Goal: Information Seeking & Learning: Learn about a topic

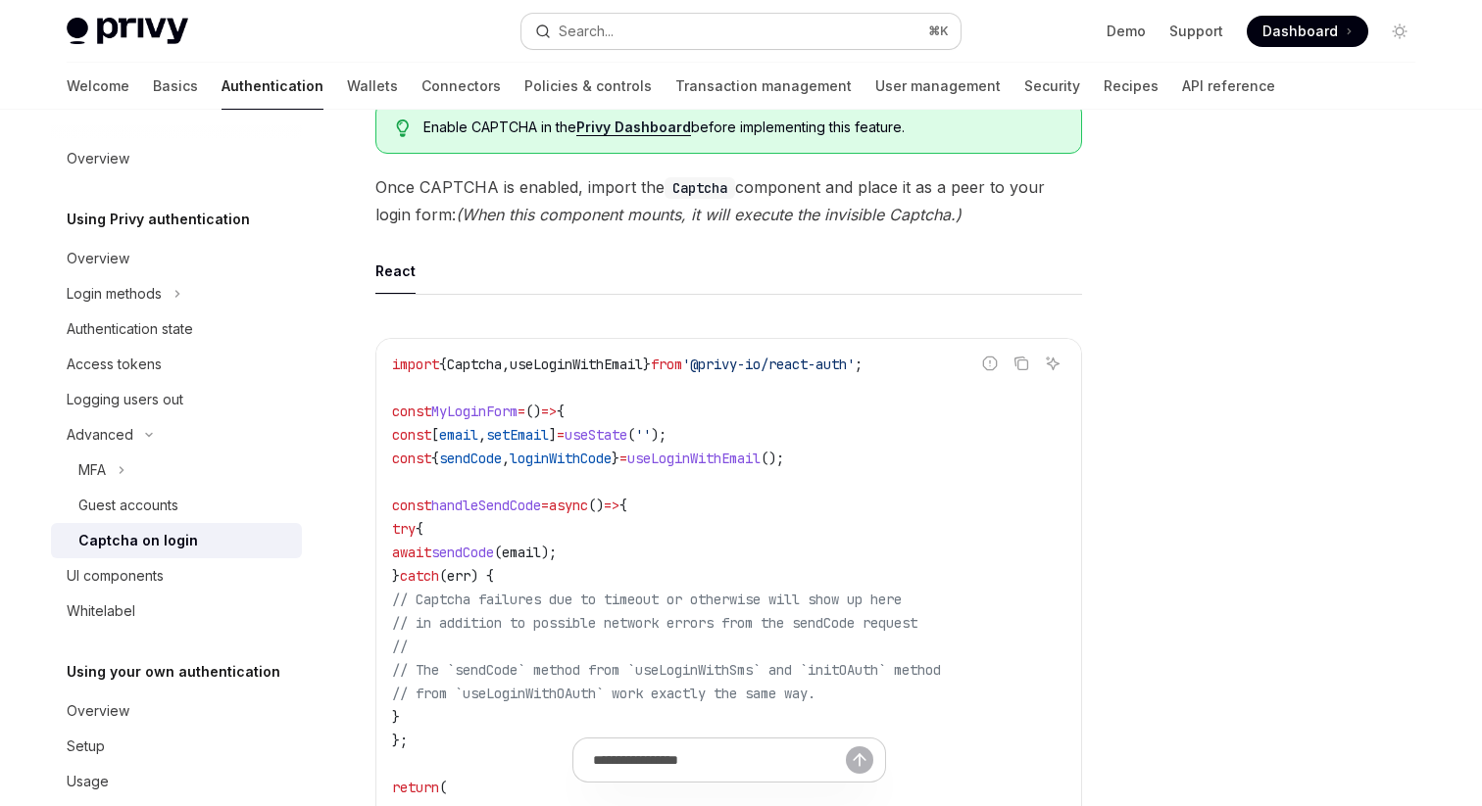
click at [619, 43] on button "Search... ⌘ K" at bounding box center [740, 31] width 439 height 35
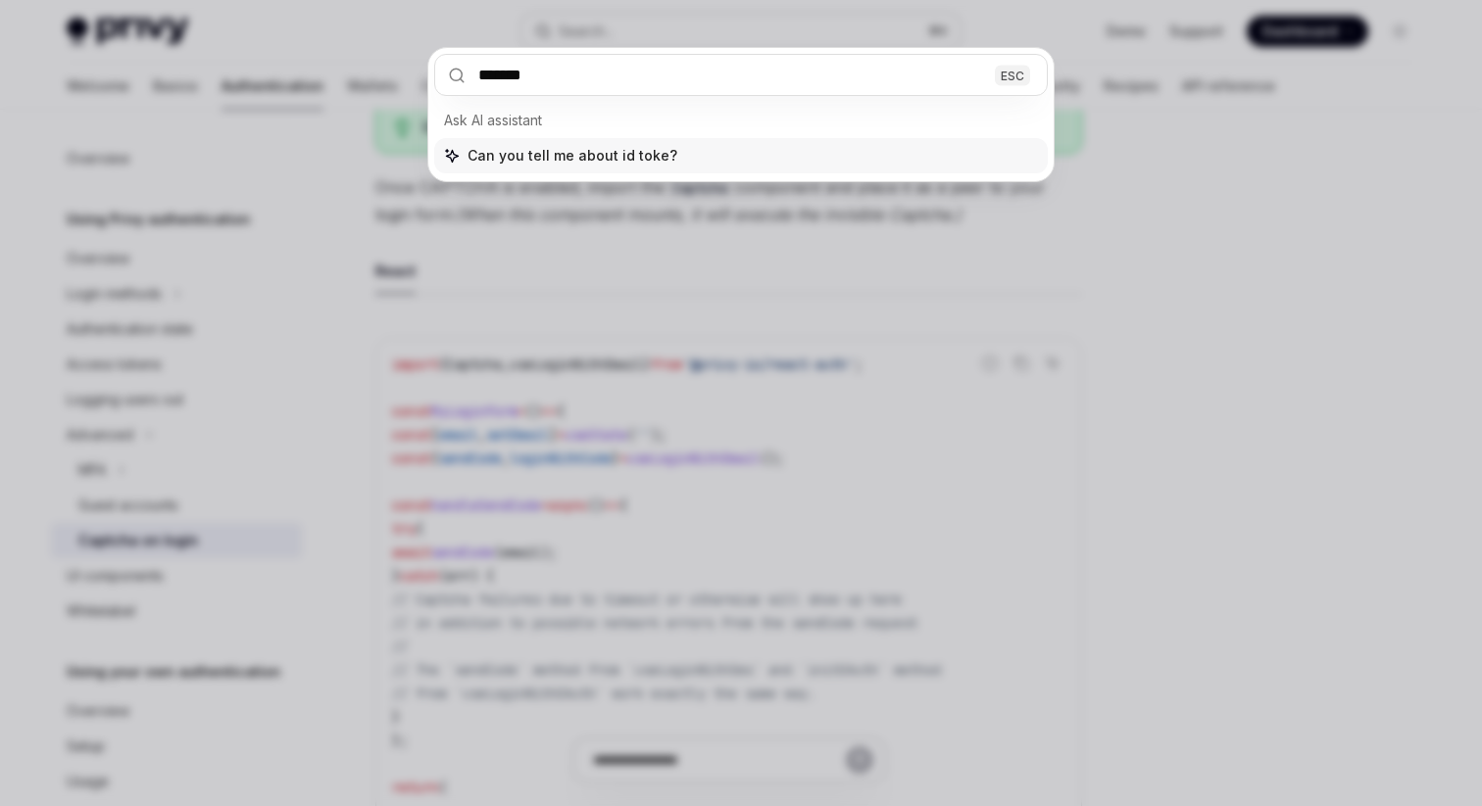
type input "********"
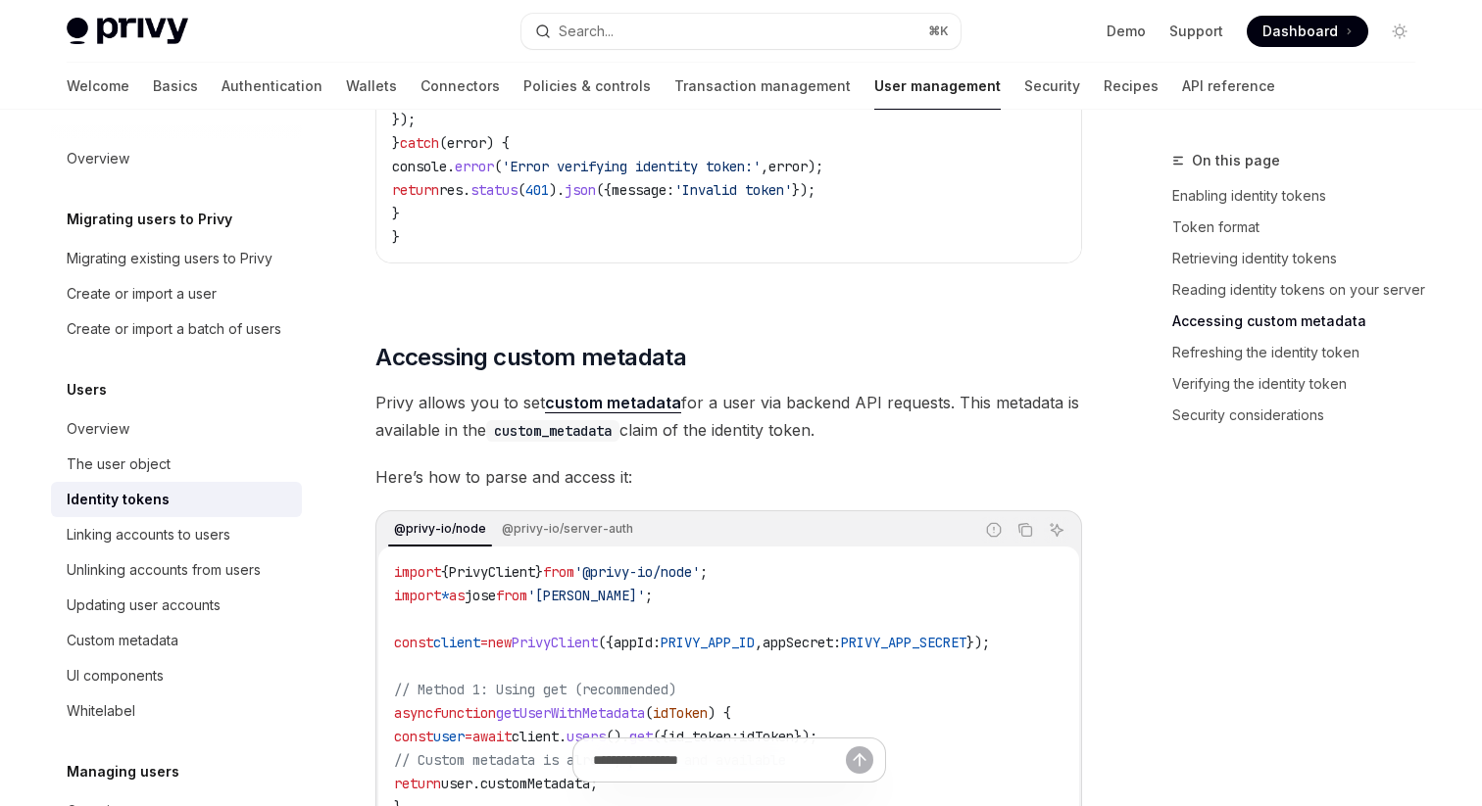
scroll to position [3612, 0]
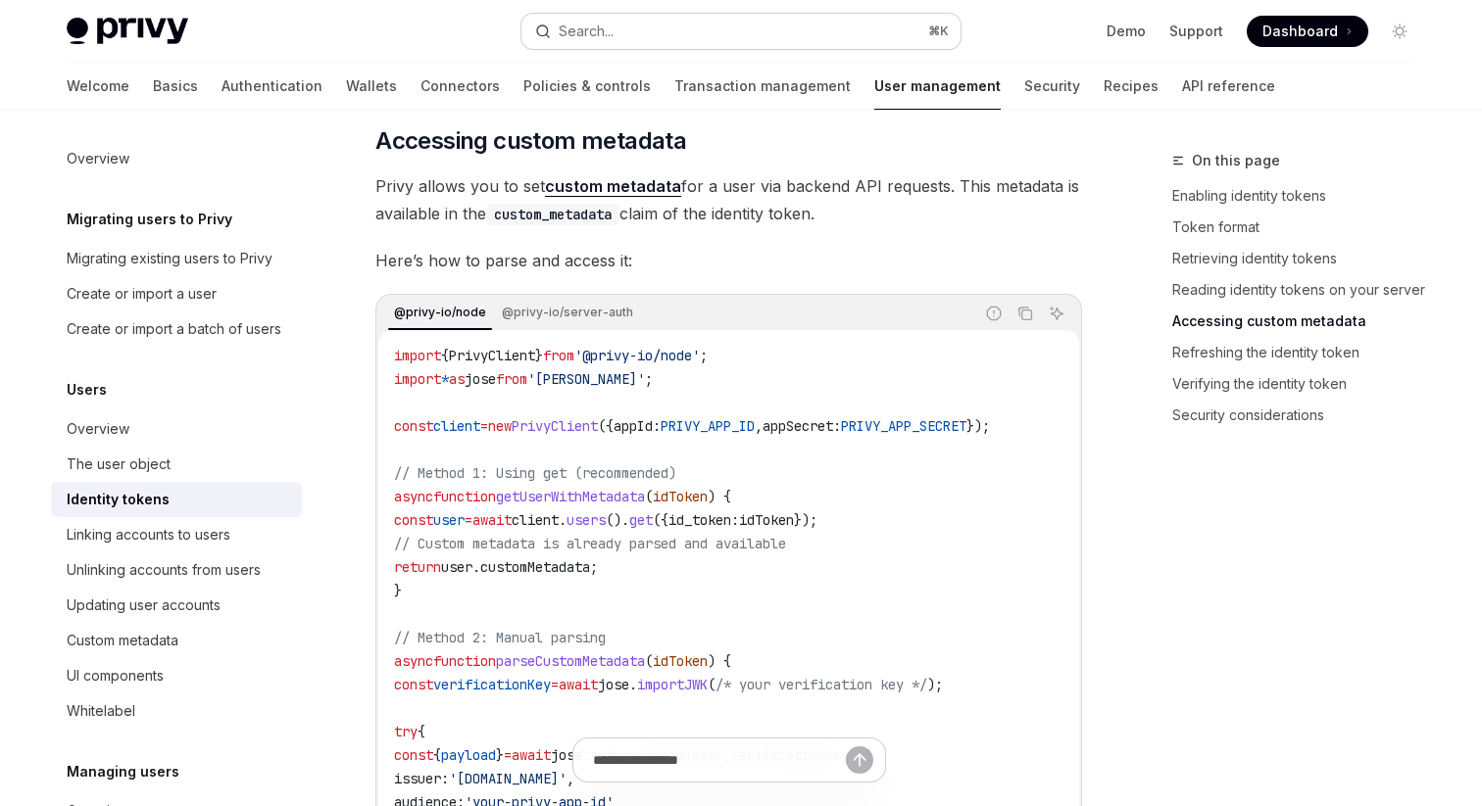
click at [689, 34] on button "Search... ⌘ K" at bounding box center [740, 31] width 439 height 35
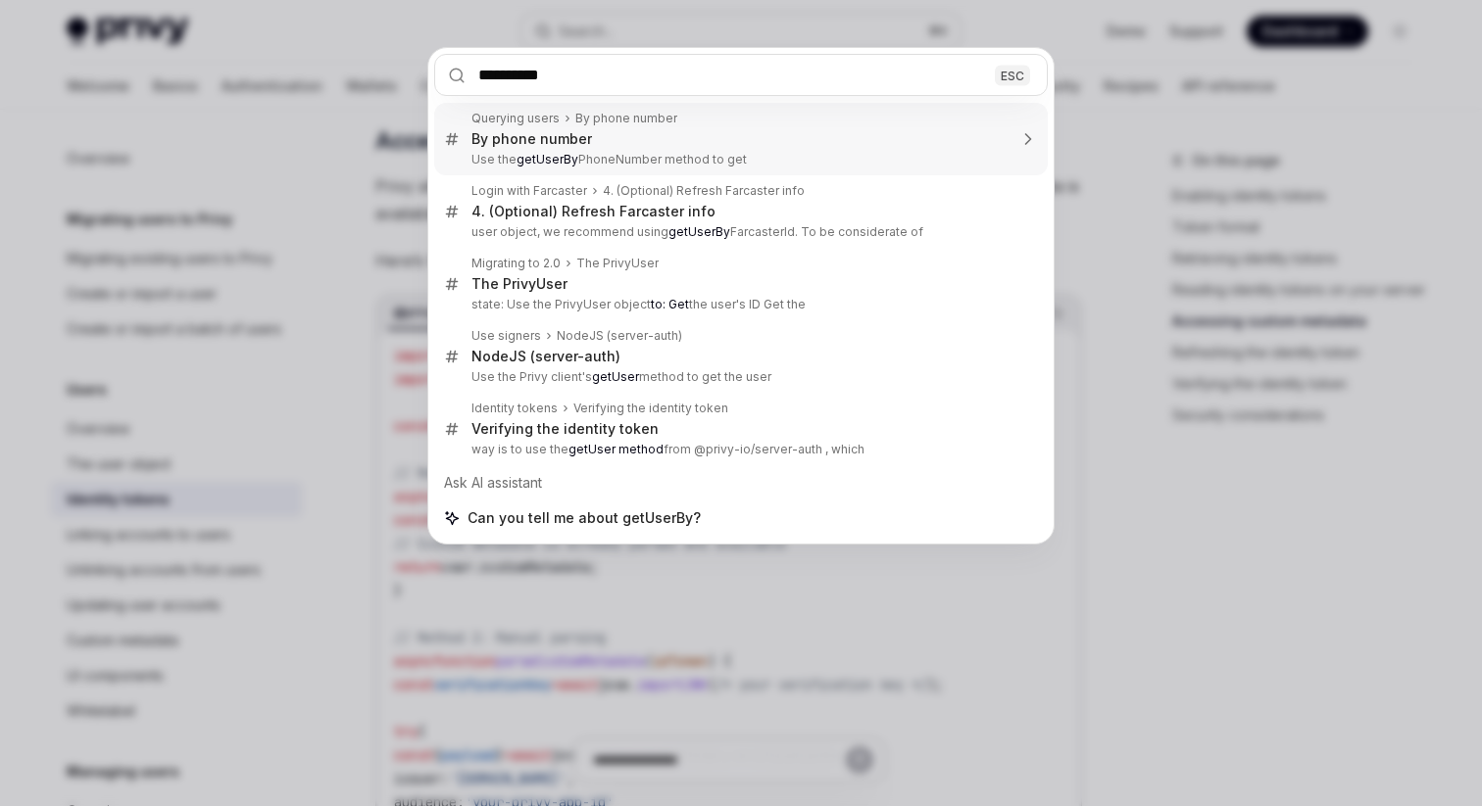
type input "**********"
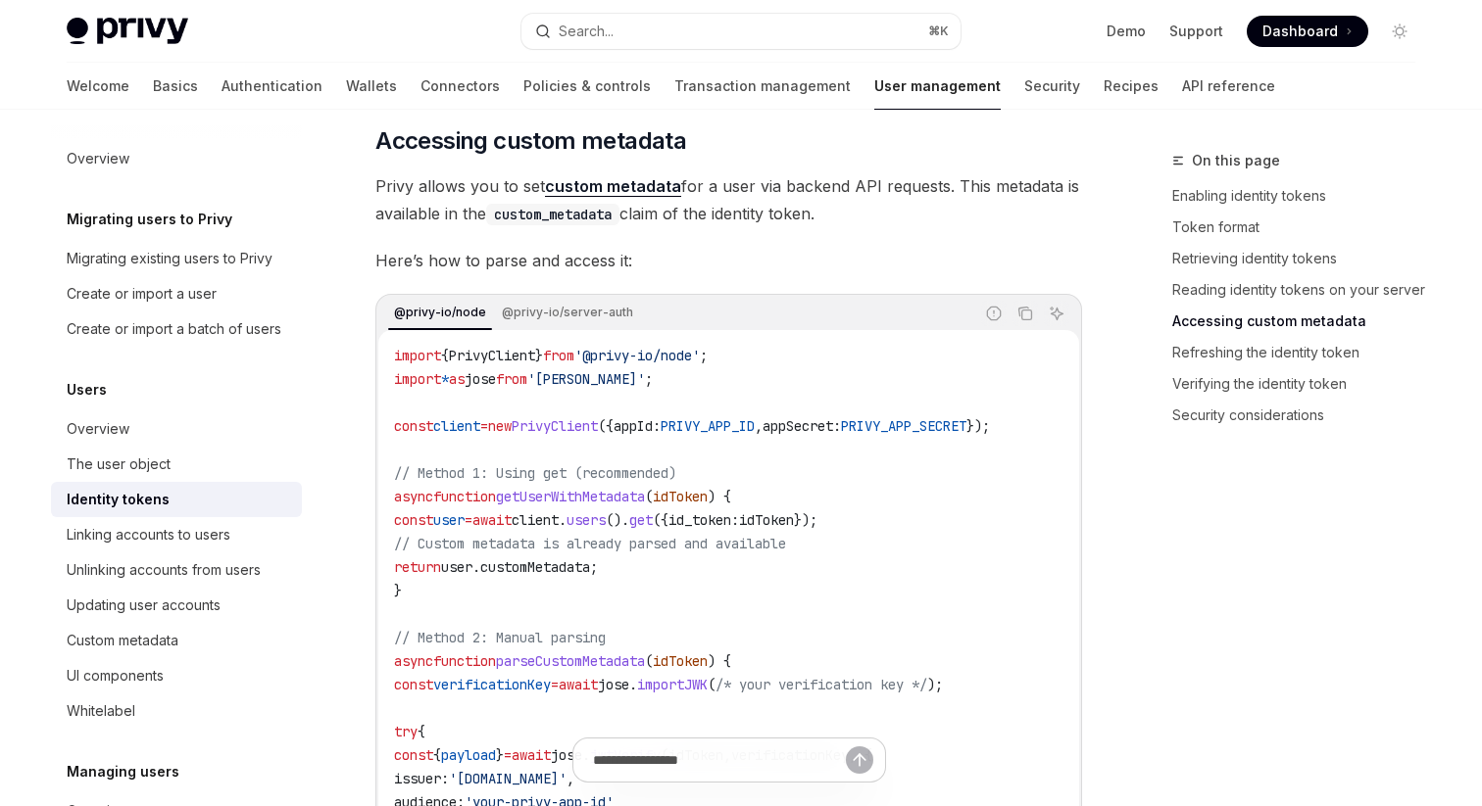
type textarea "*"
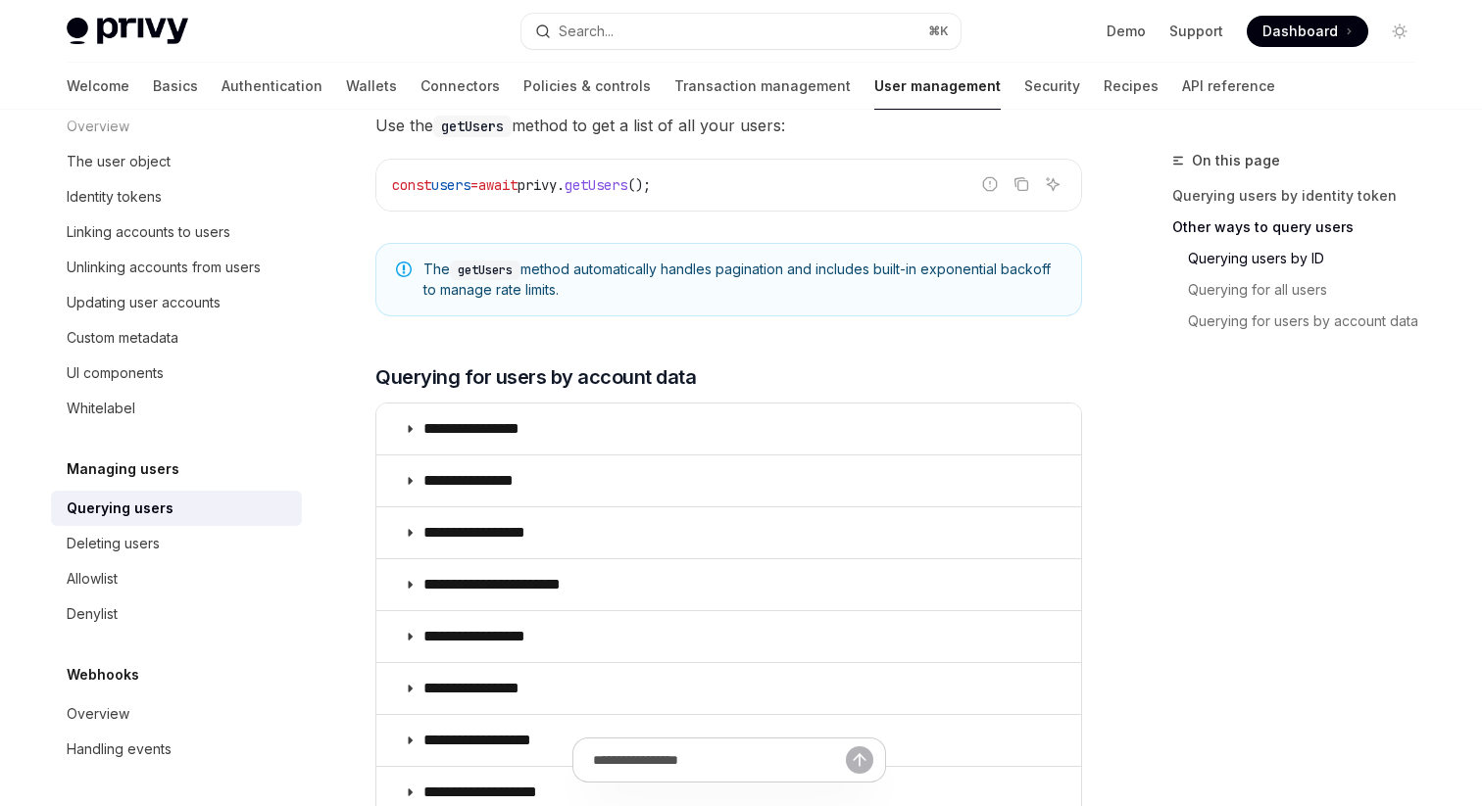
scroll to position [1140, 0]
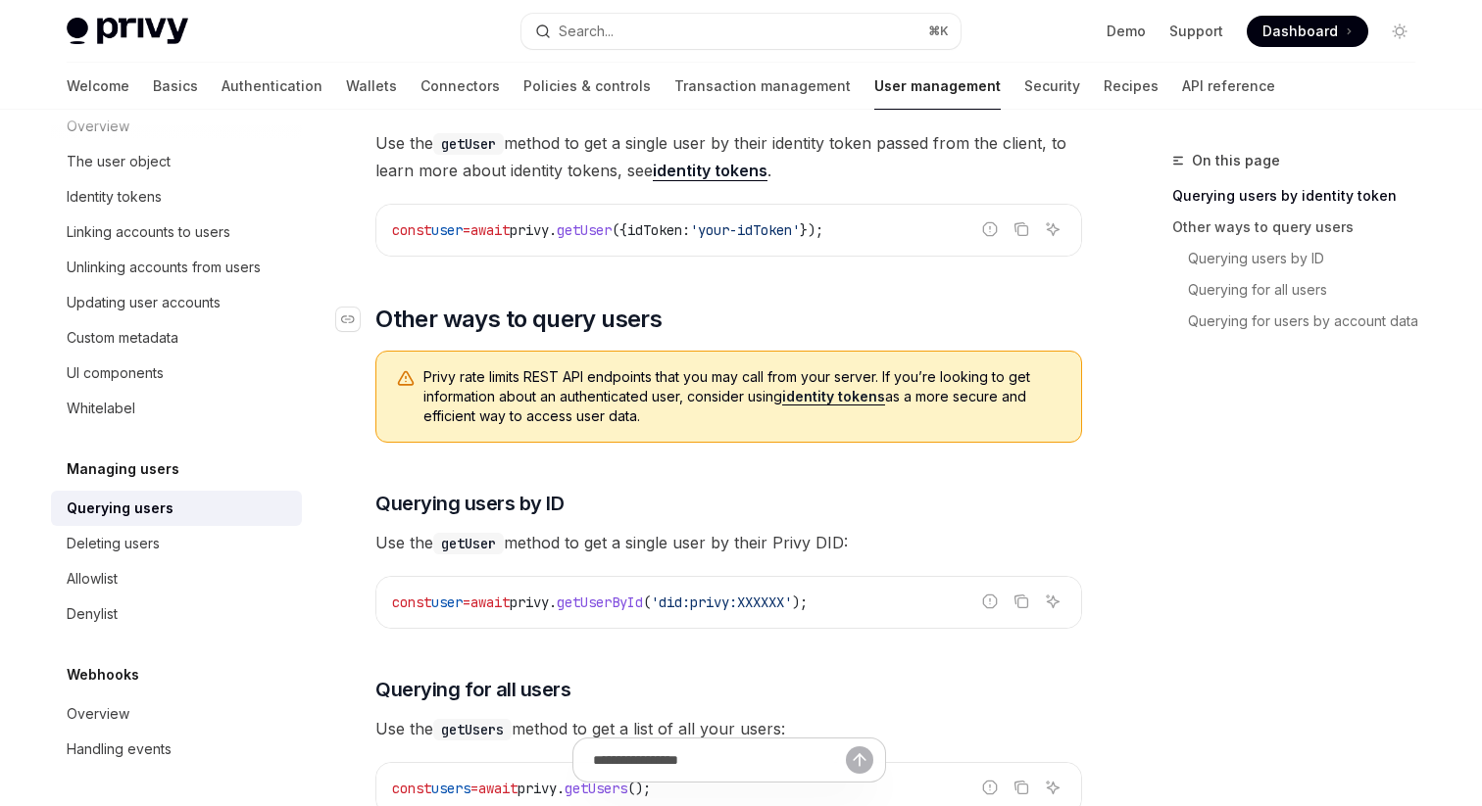
scroll to position [529, 0]
click at [672, 29] on button "Search... ⌘ K" at bounding box center [740, 31] width 439 height 35
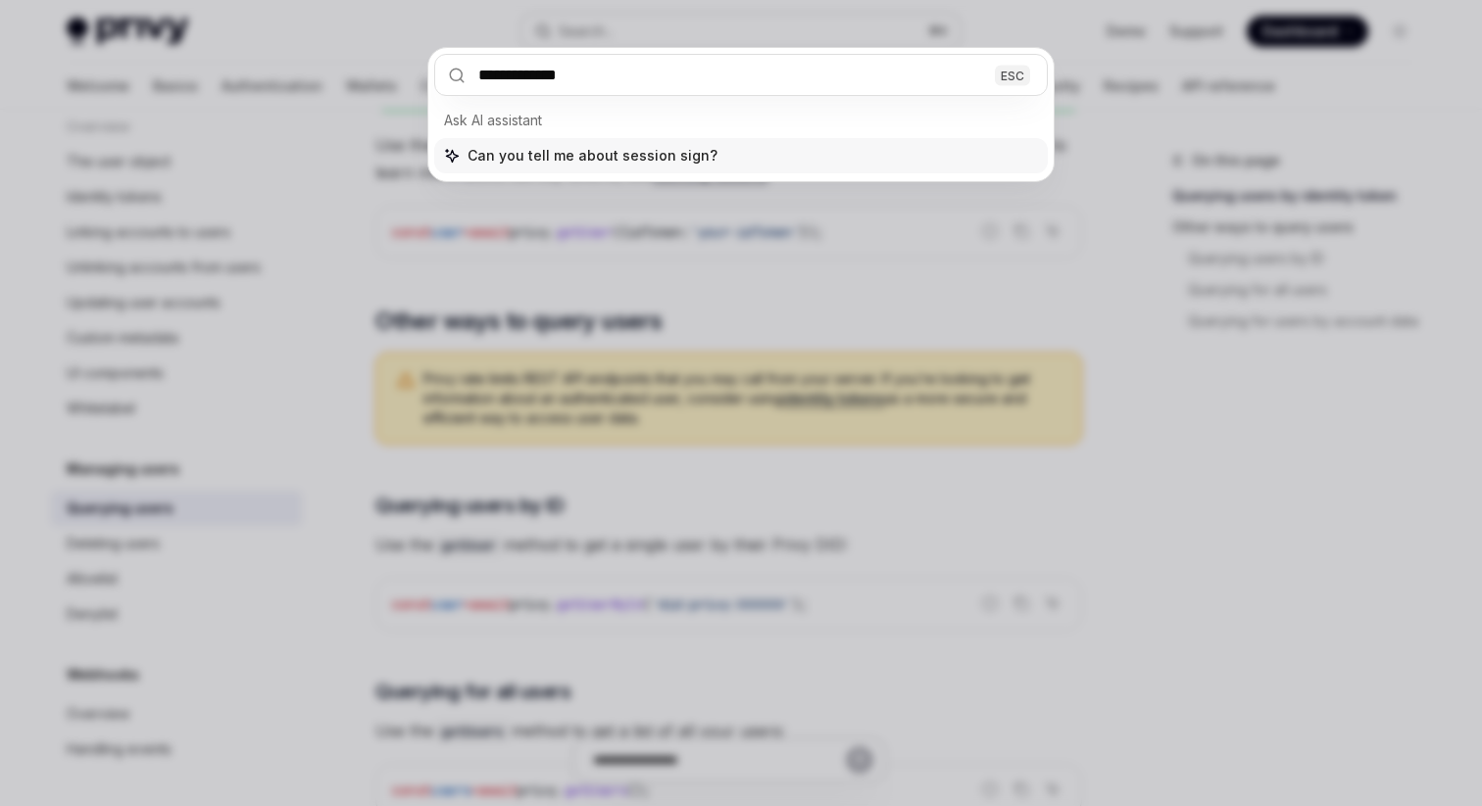
type input "**********"
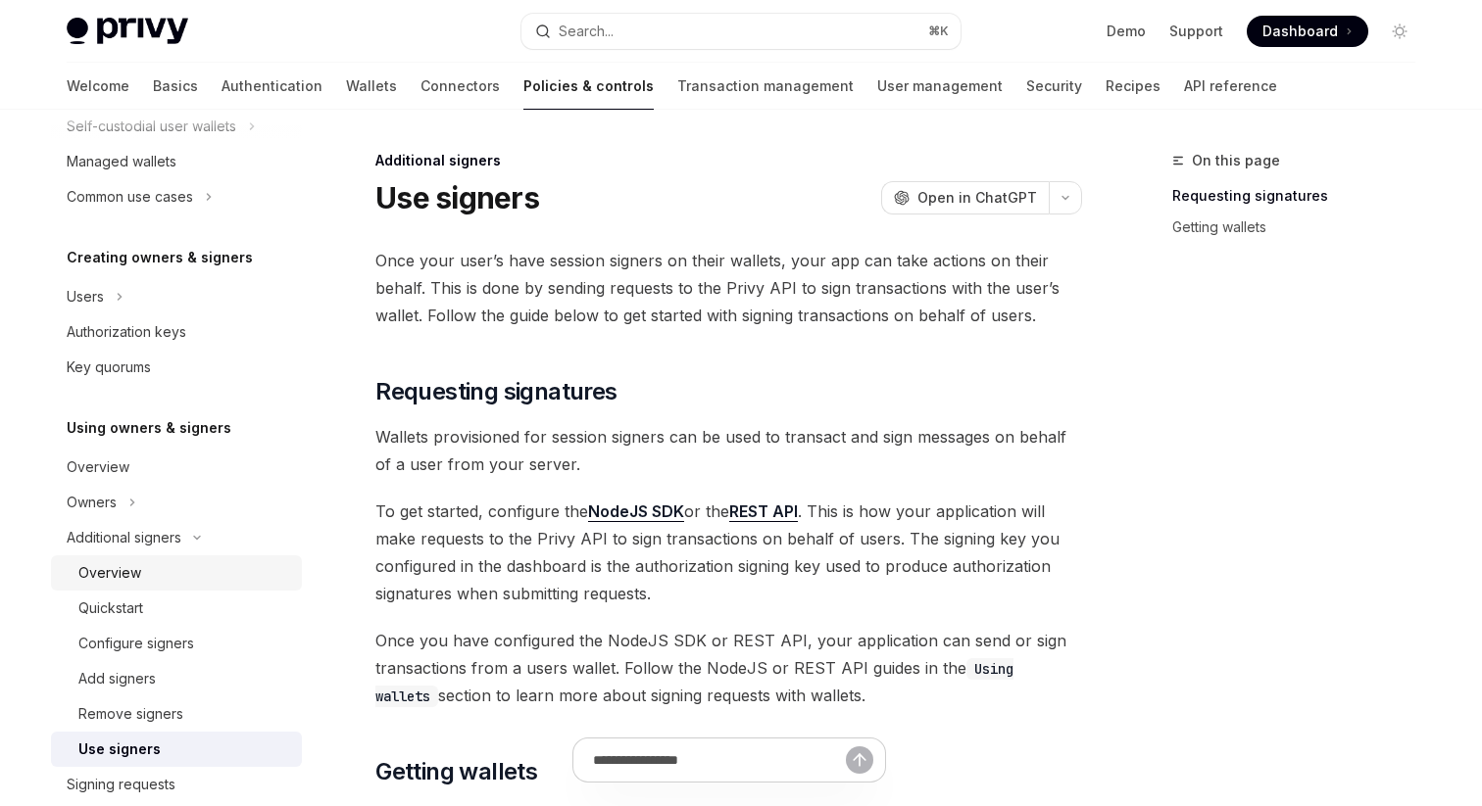
click at [131, 569] on div "Overview" at bounding box center [109, 573] width 63 height 24
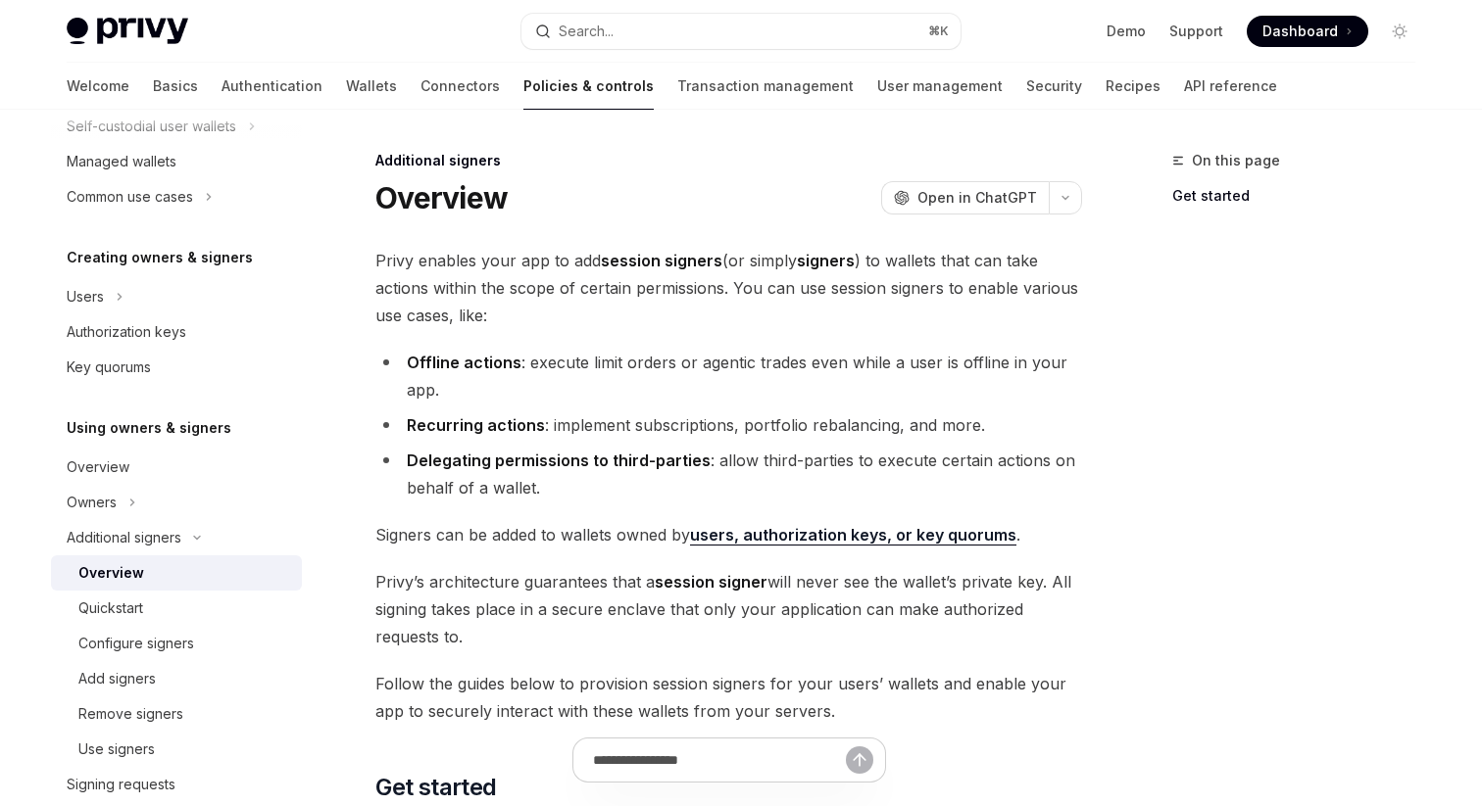
click at [523, 92] on link "Policies & controls" at bounding box center [588, 86] width 130 height 47
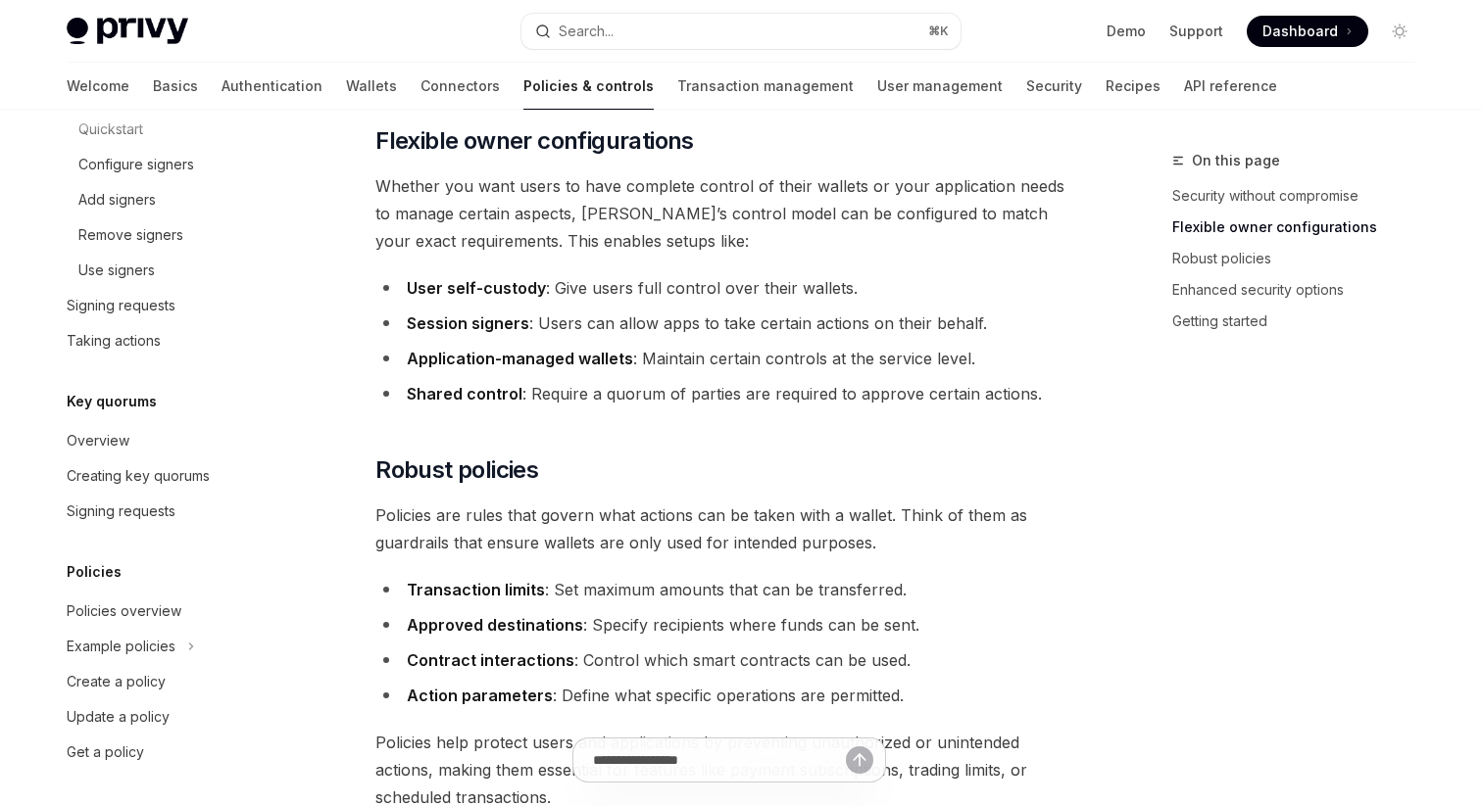
scroll to position [785, 0]
click at [127, 619] on div "Policies overview" at bounding box center [124, 609] width 115 height 24
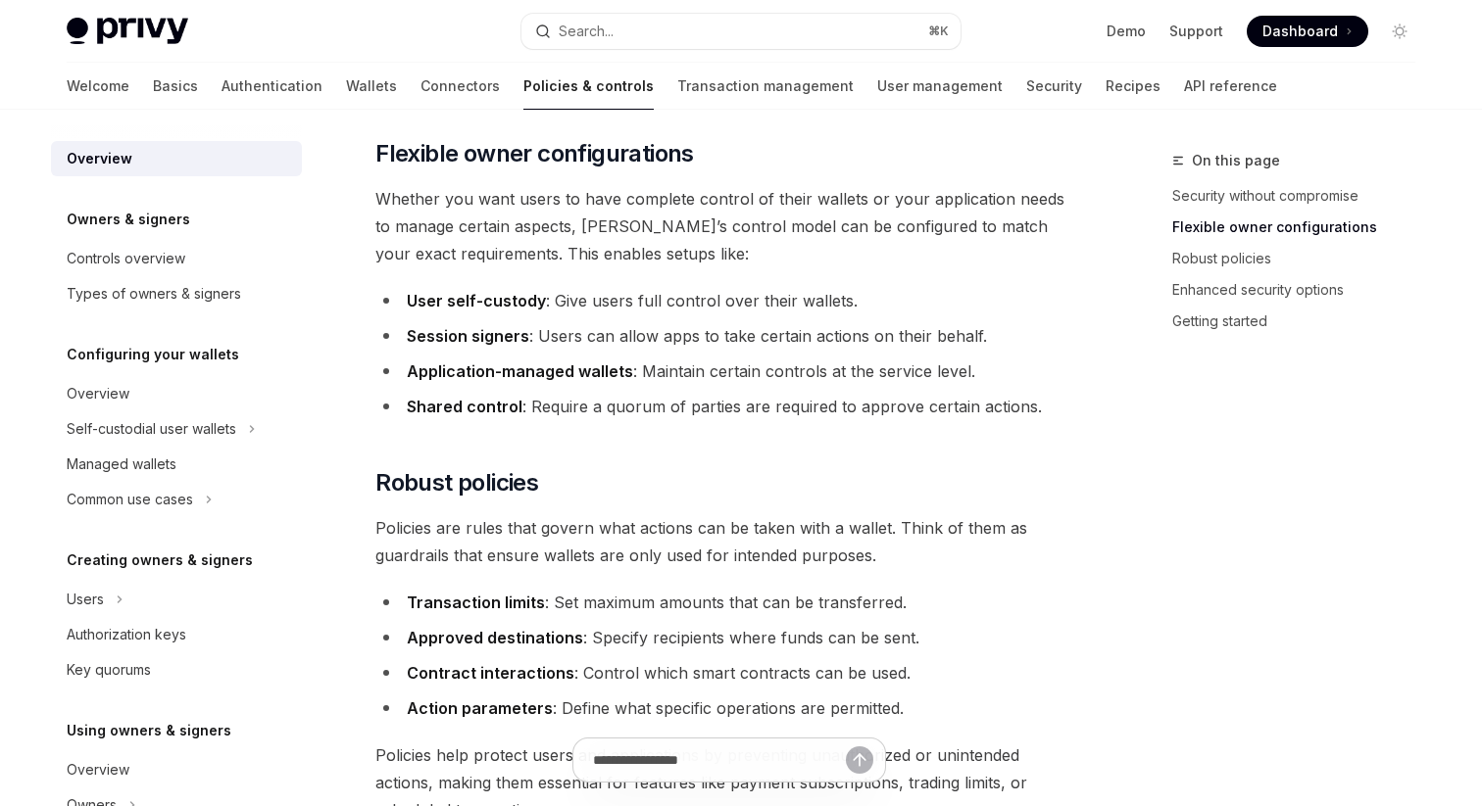
scroll to position [425, 0]
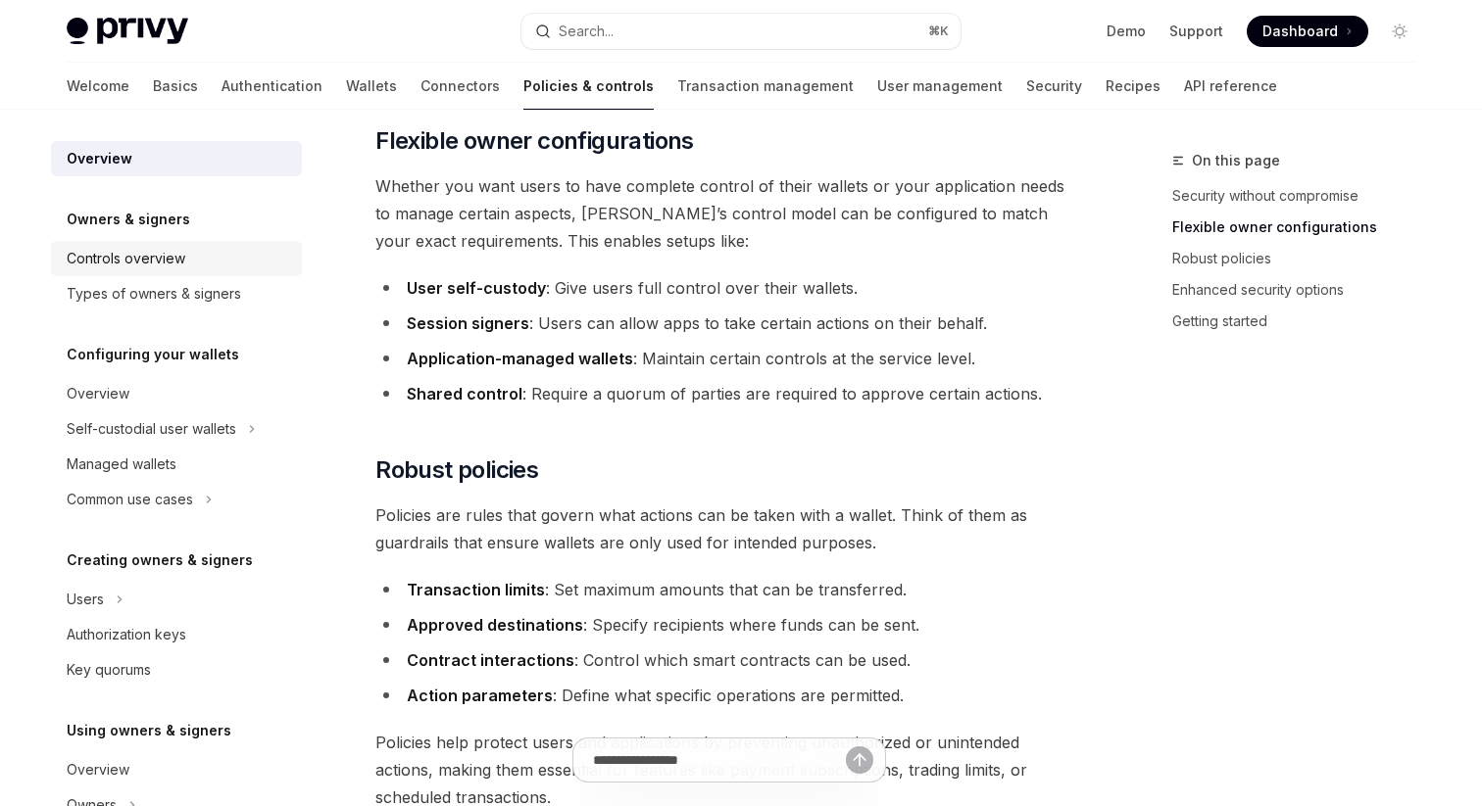
click at [162, 255] on div "Controls overview" at bounding box center [126, 259] width 119 height 24
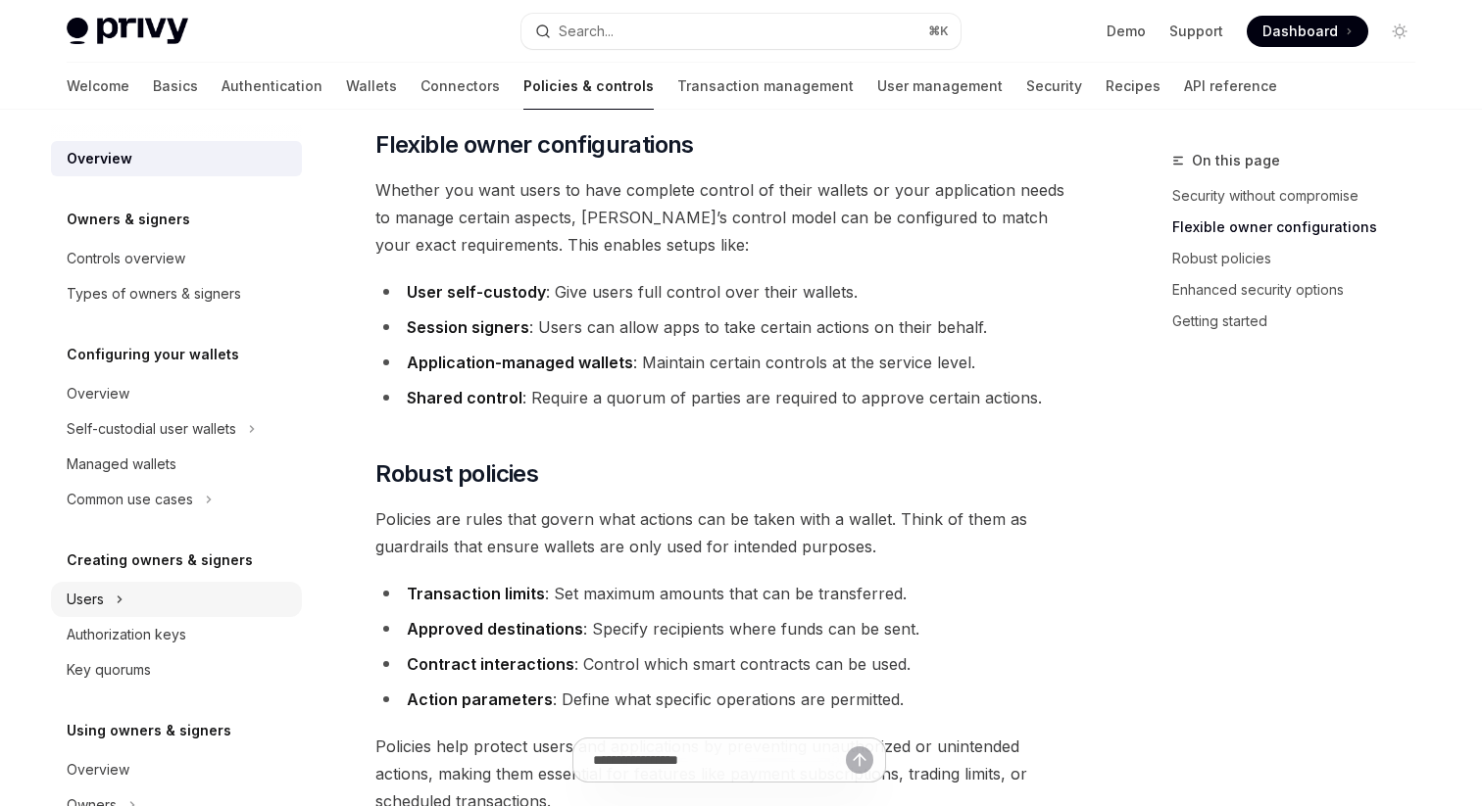
scroll to position [425, 0]
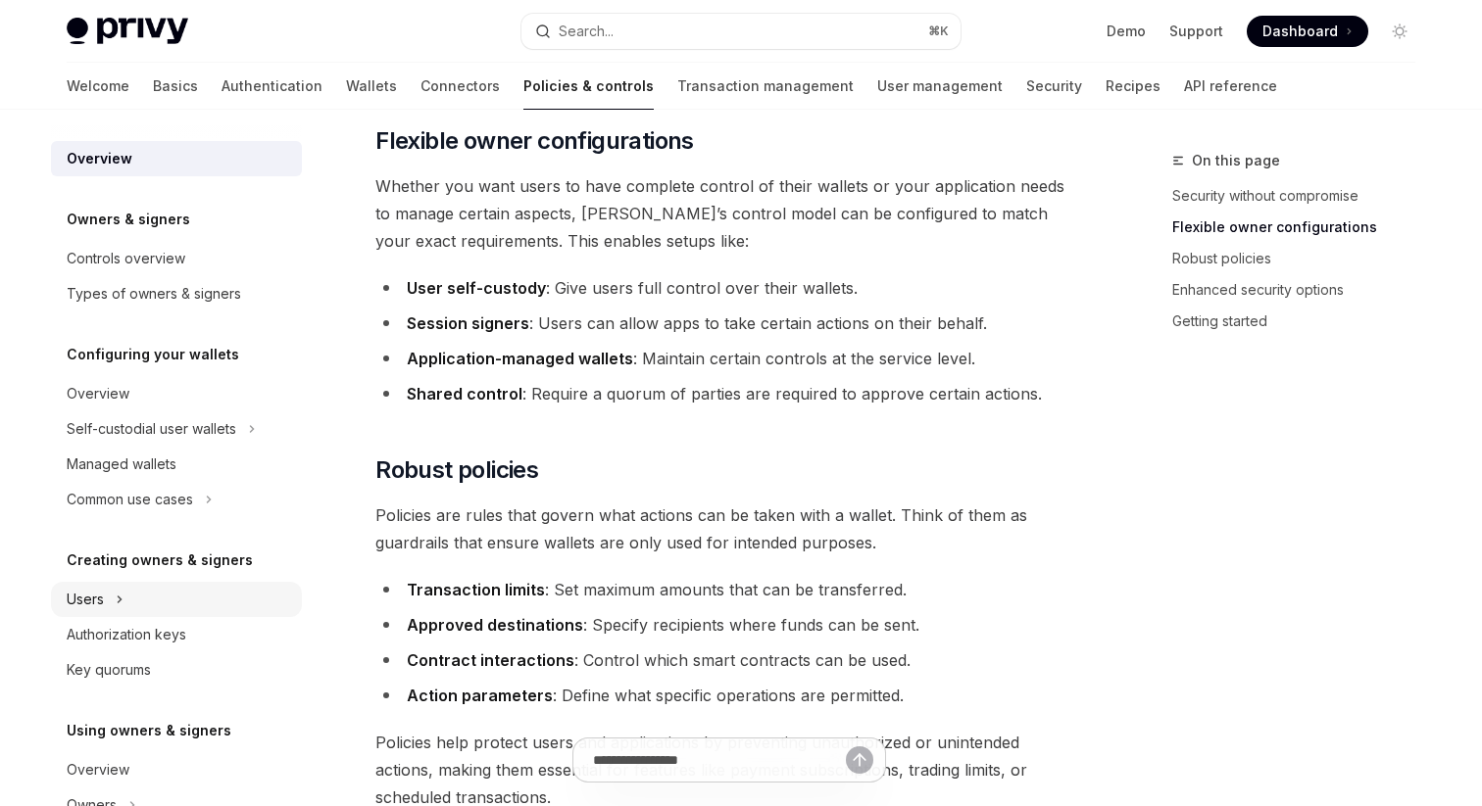
click at [154, 599] on button "Users" at bounding box center [176, 599] width 251 height 35
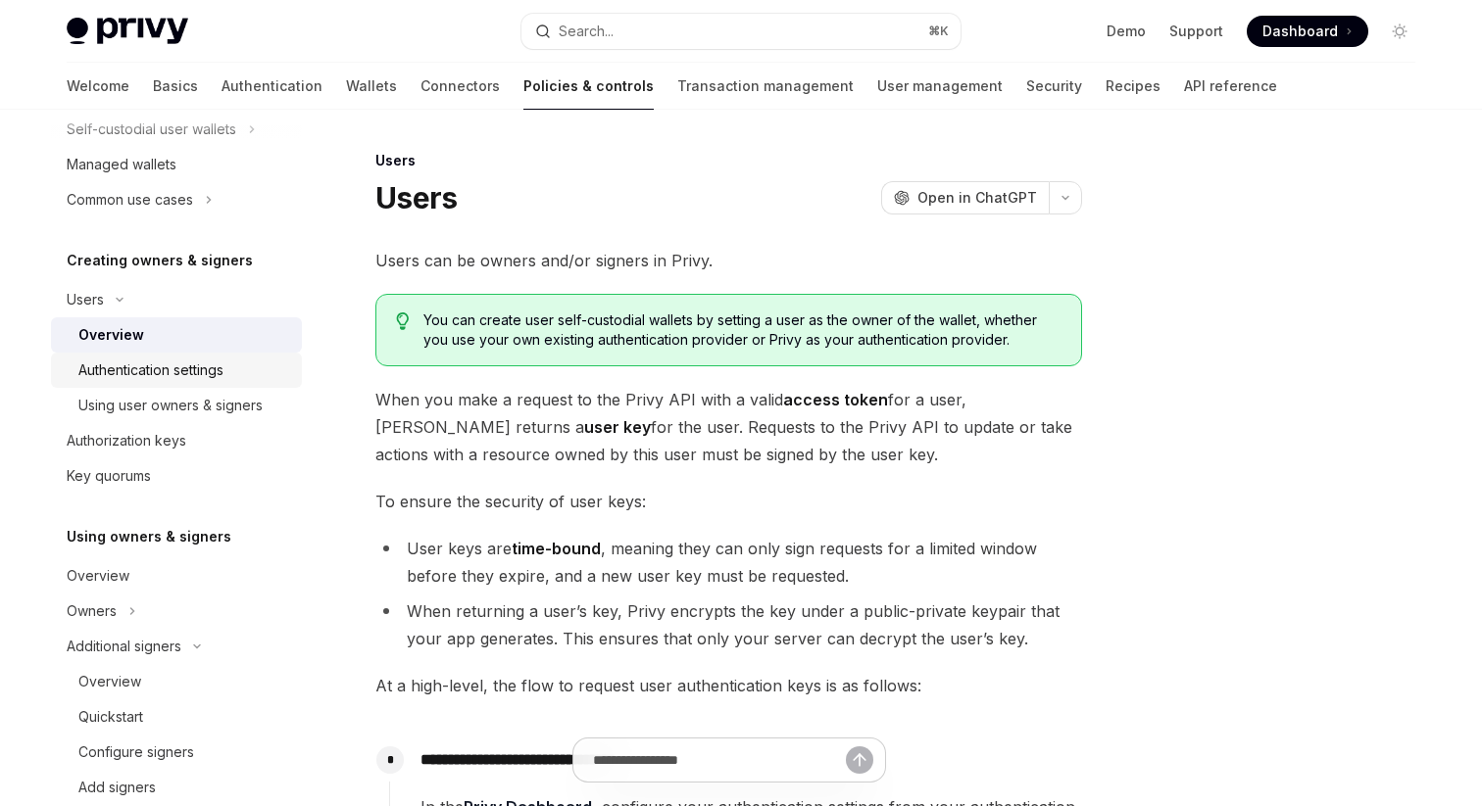
scroll to position [300, 0]
click at [150, 679] on div "Overview" at bounding box center [184, 682] width 212 height 24
type textarea "*"
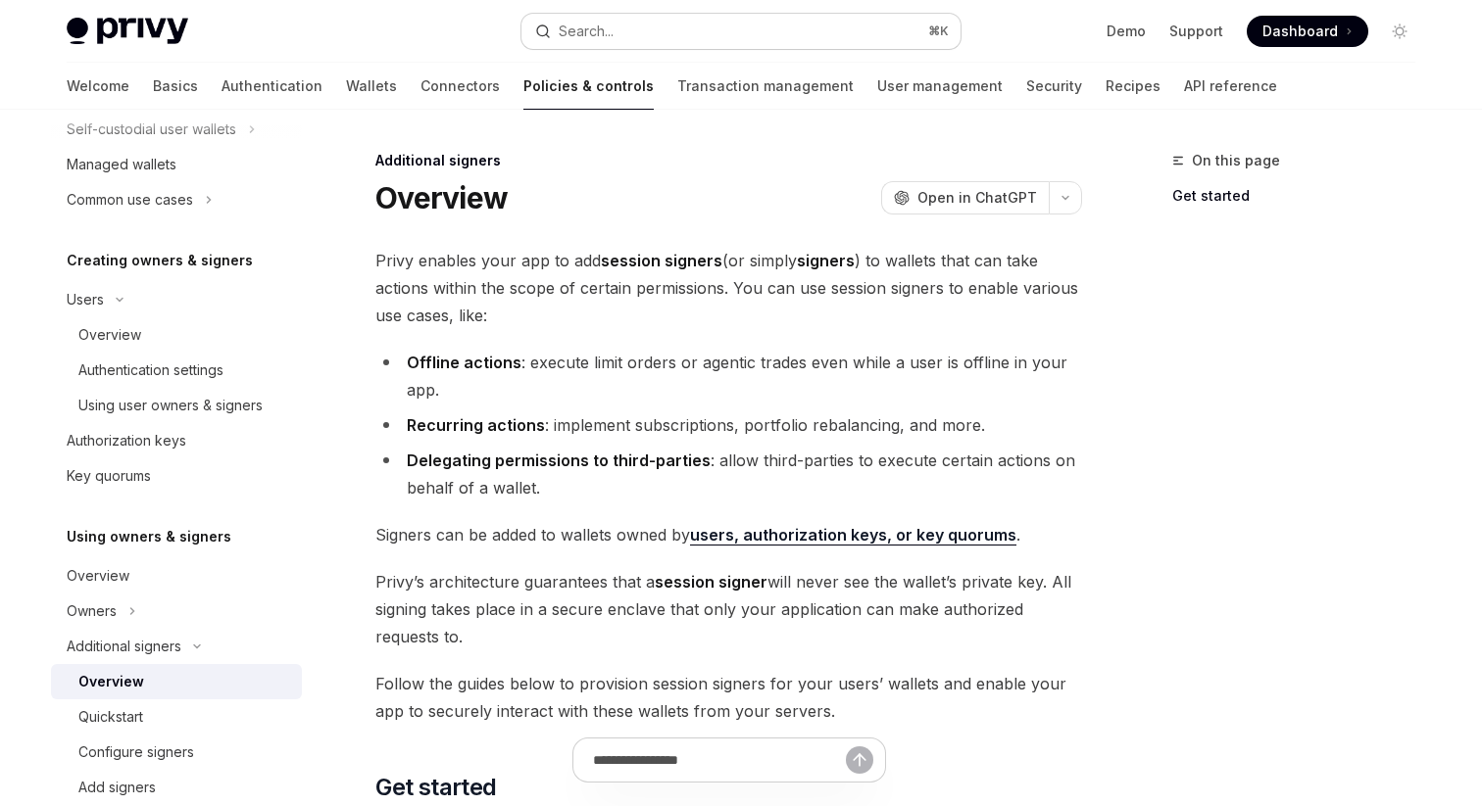
click at [608, 32] on div "Search..." at bounding box center [586, 32] width 55 height 24
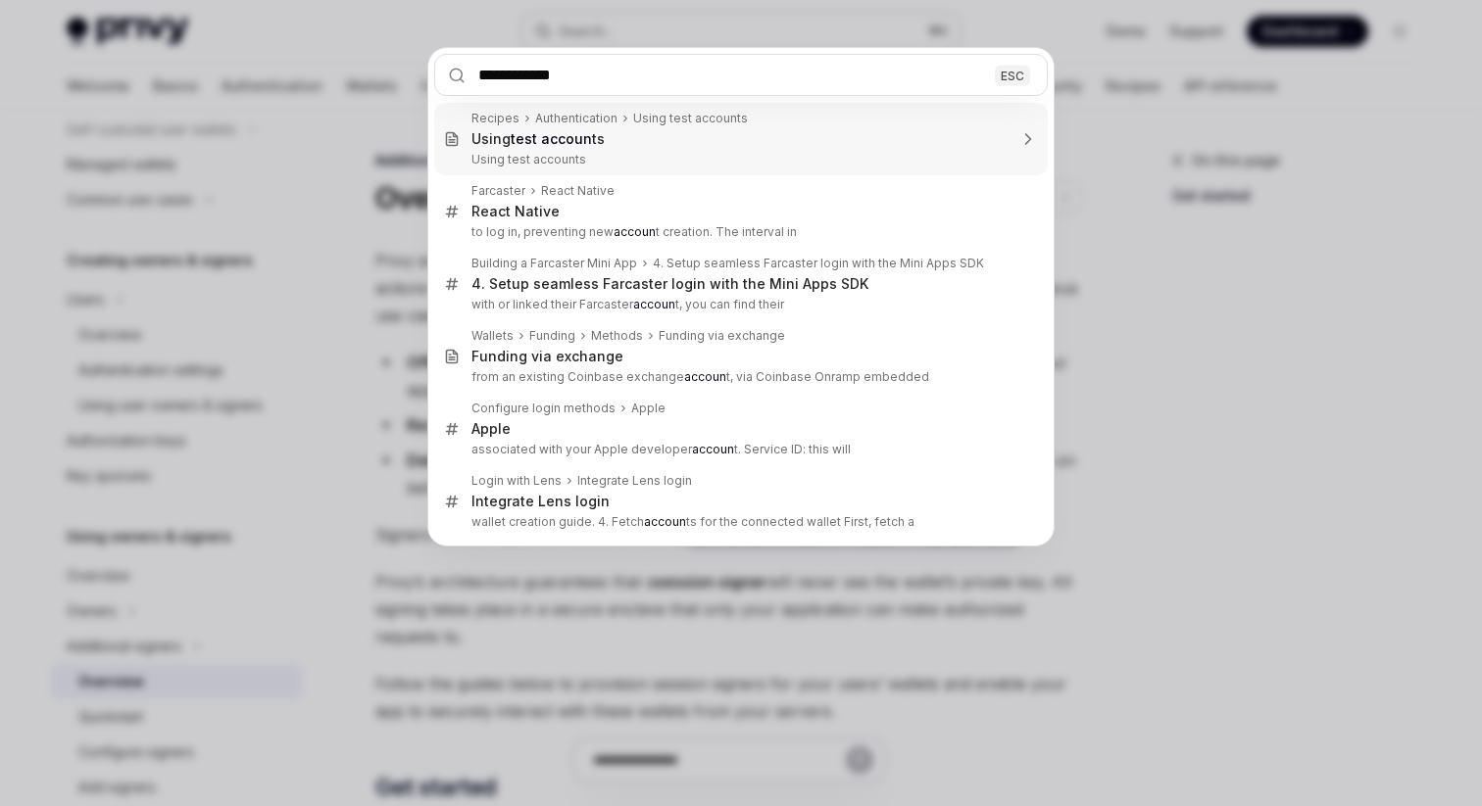
type input "**********"
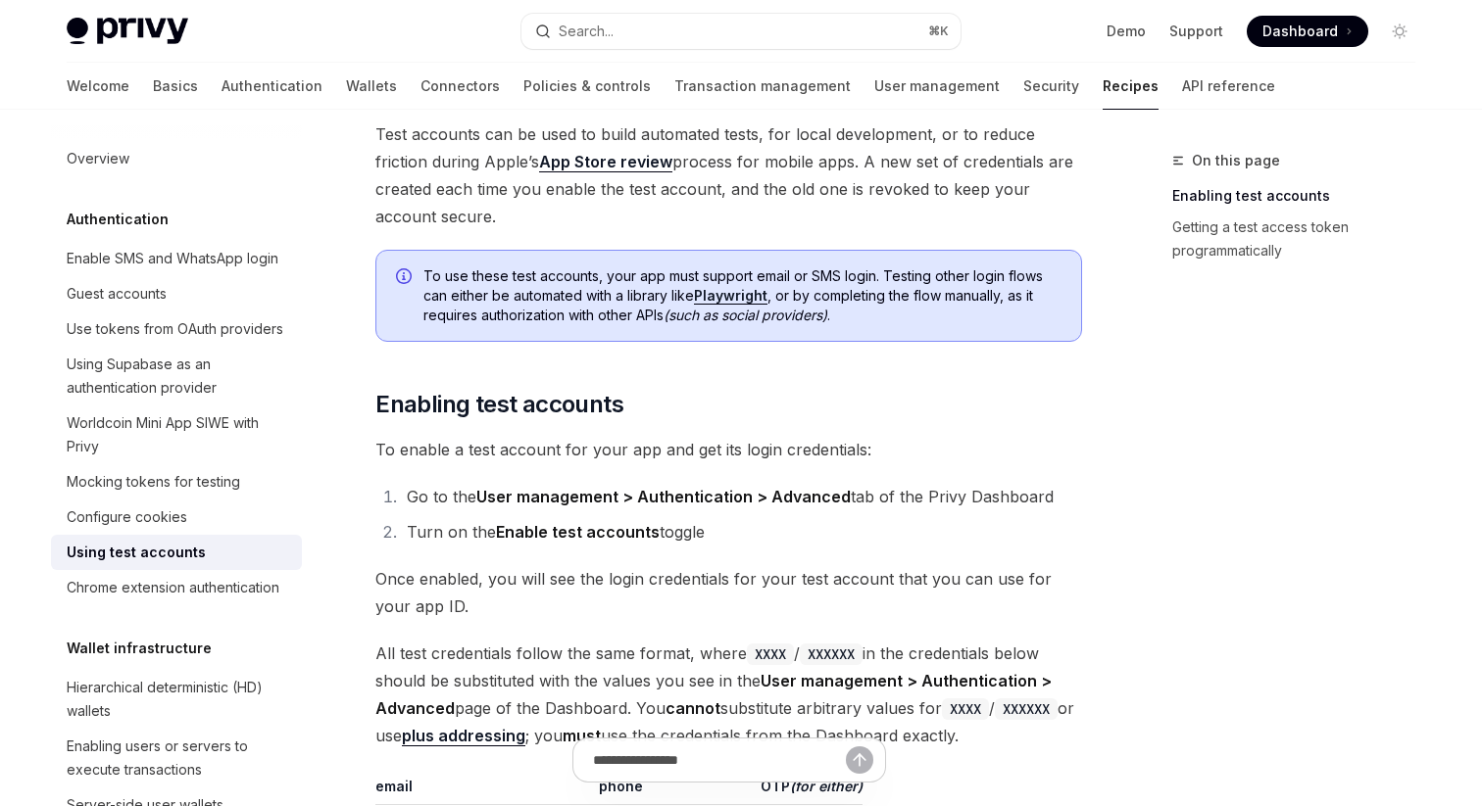
scroll to position [128, 0]
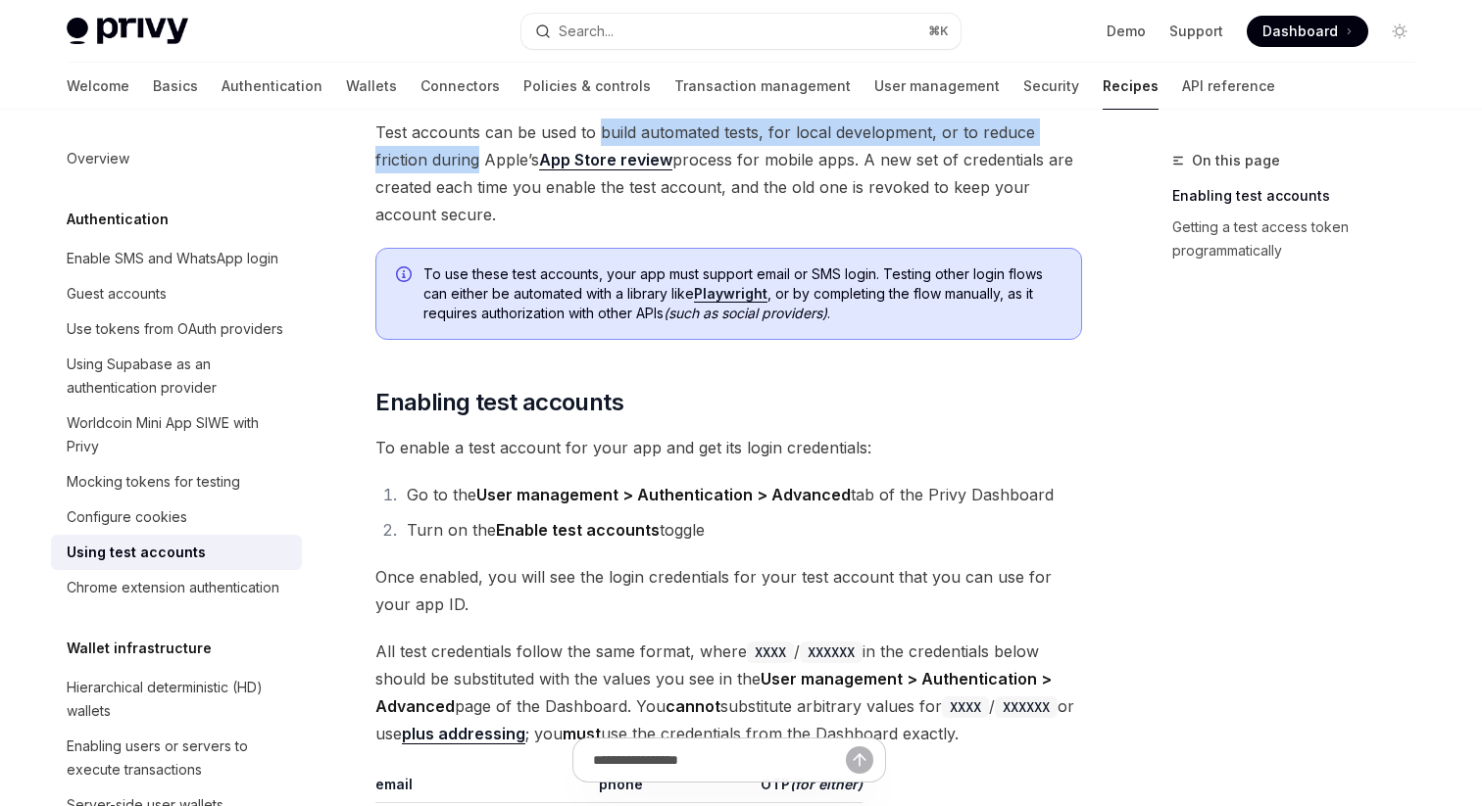
drag, startPoint x: 597, startPoint y: 133, endPoint x: 479, endPoint y: 157, distance: 119.9
click at [479, 157] on span "Test accounts can be used to build automated tests, for local development, or t…" at bounding box center [728, 174] width 707 height 110
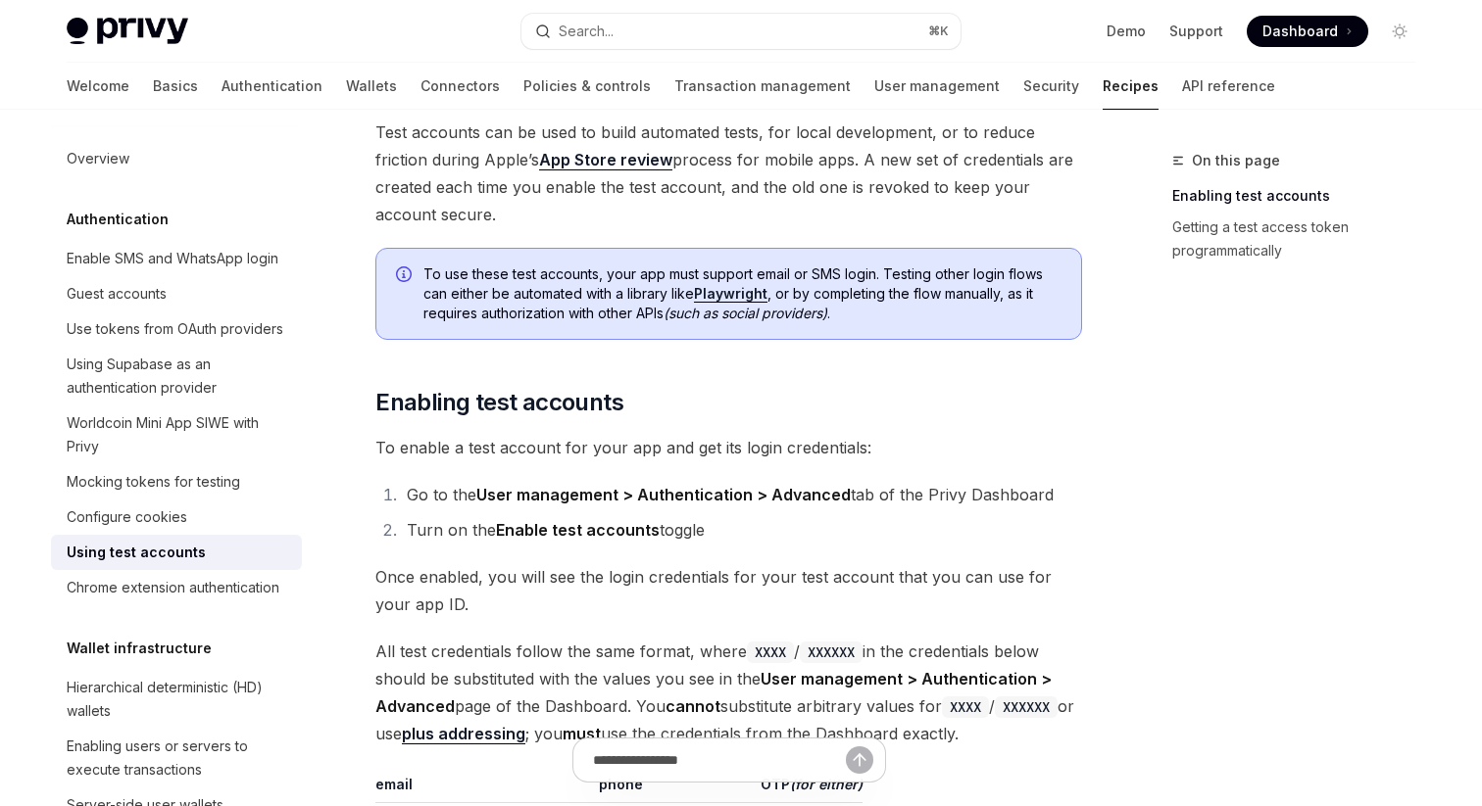
click at [491, 222] on span "Test accounts can be used to build automated tests, for local development, or t…" at bounding box center [728, 174] width 707 height 110
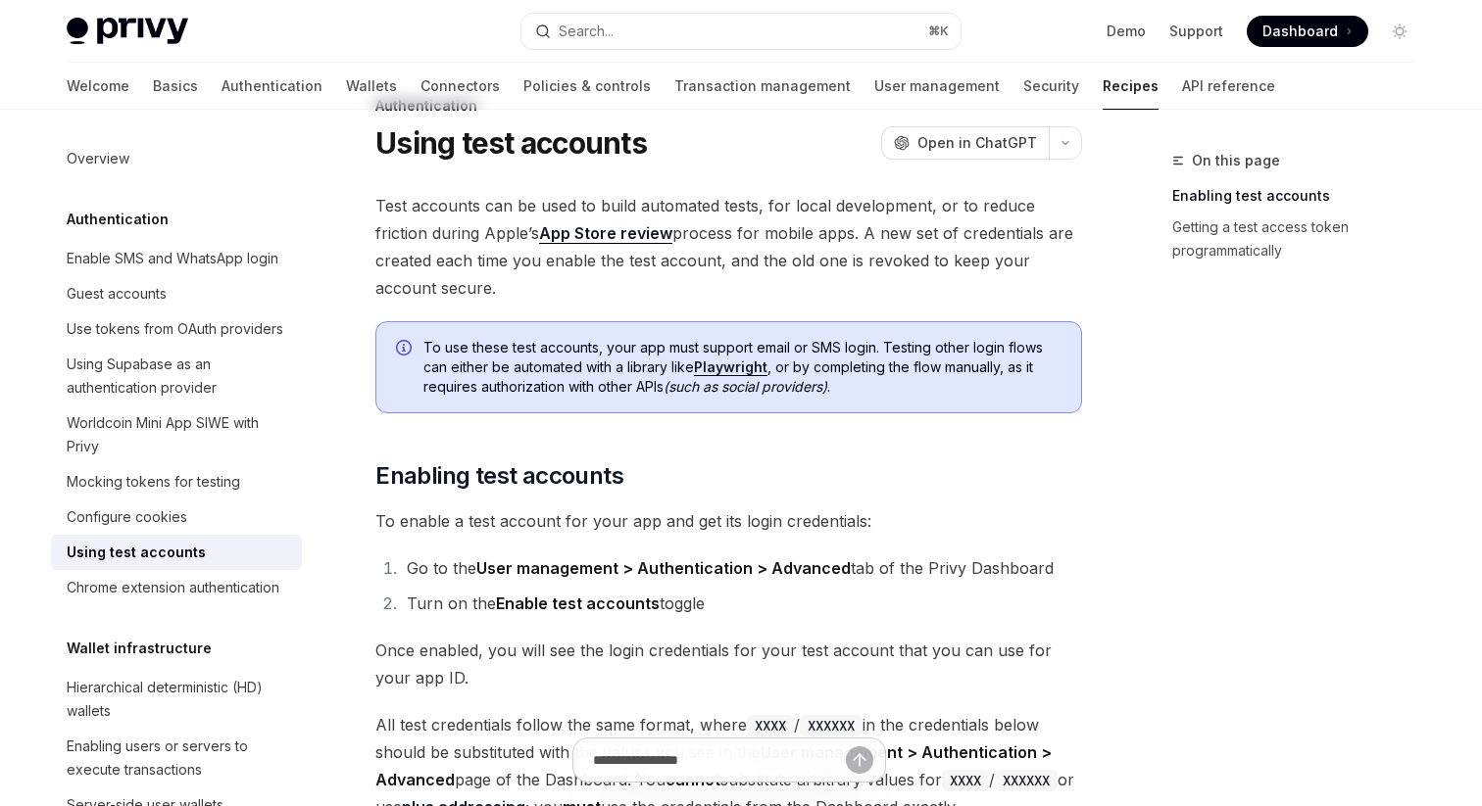
scroll to position [0, 0]
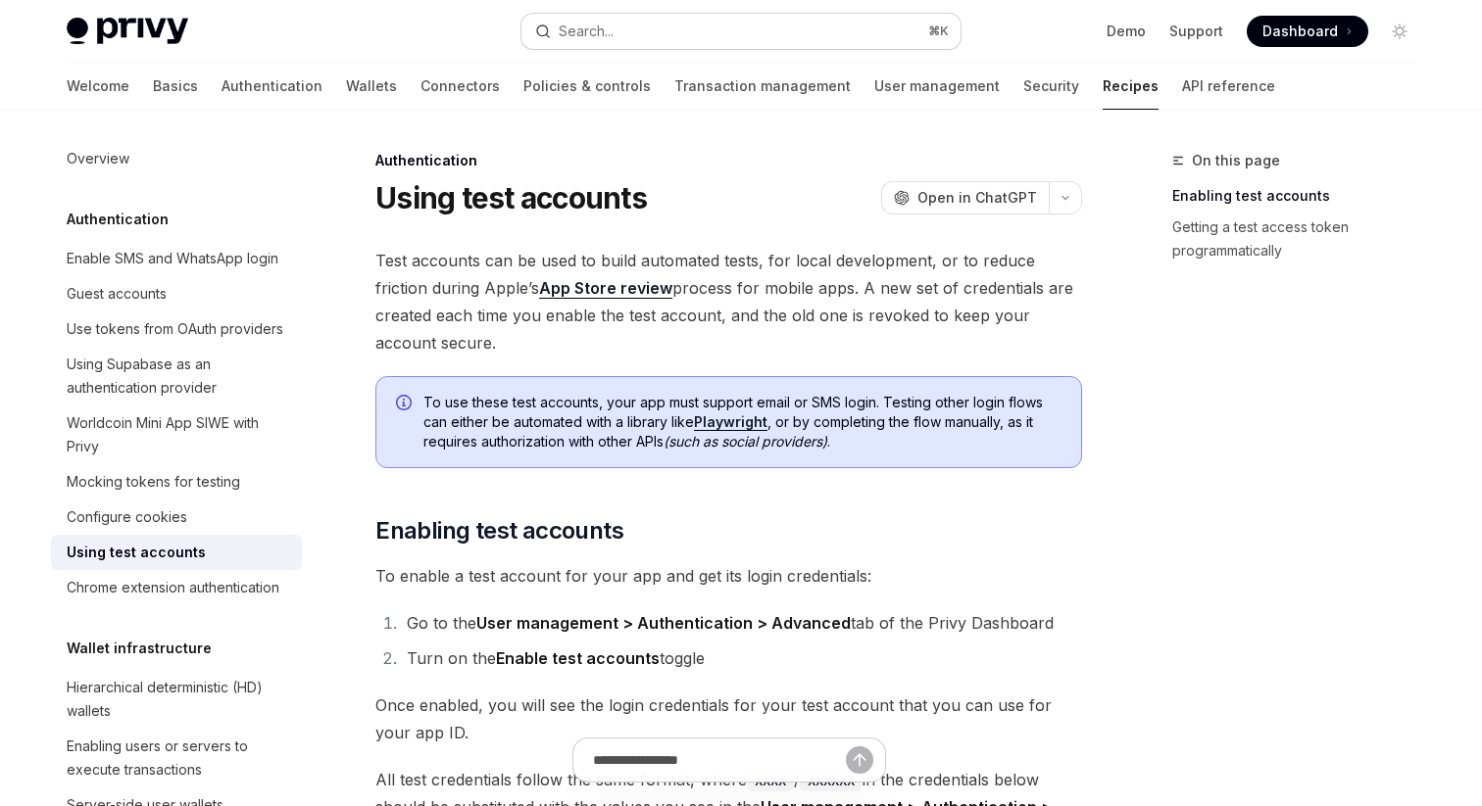
click at [719, 20] on button "Search... ⌘ K" at bounding box center [740, 31] width 439 height 35
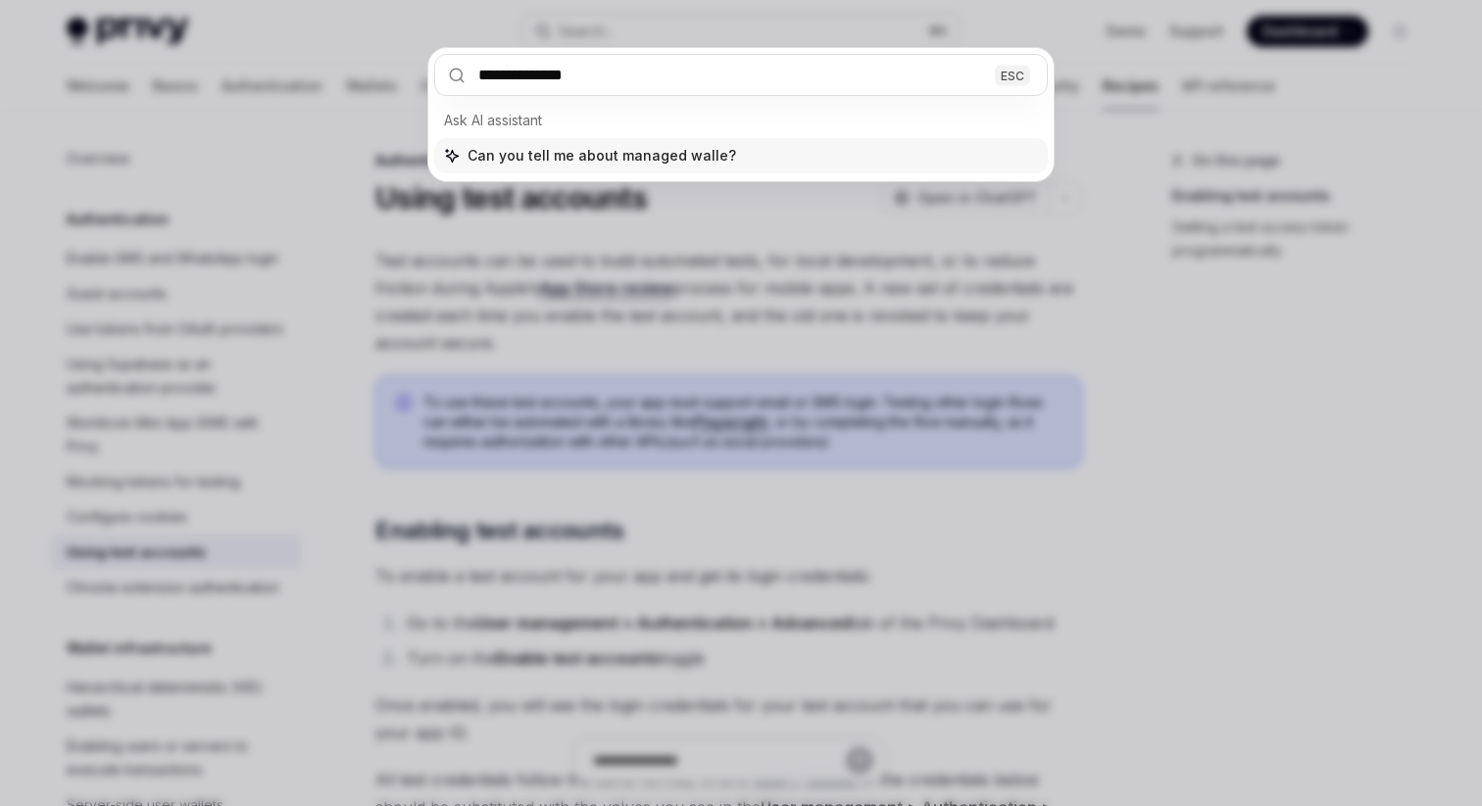
type input "**********"
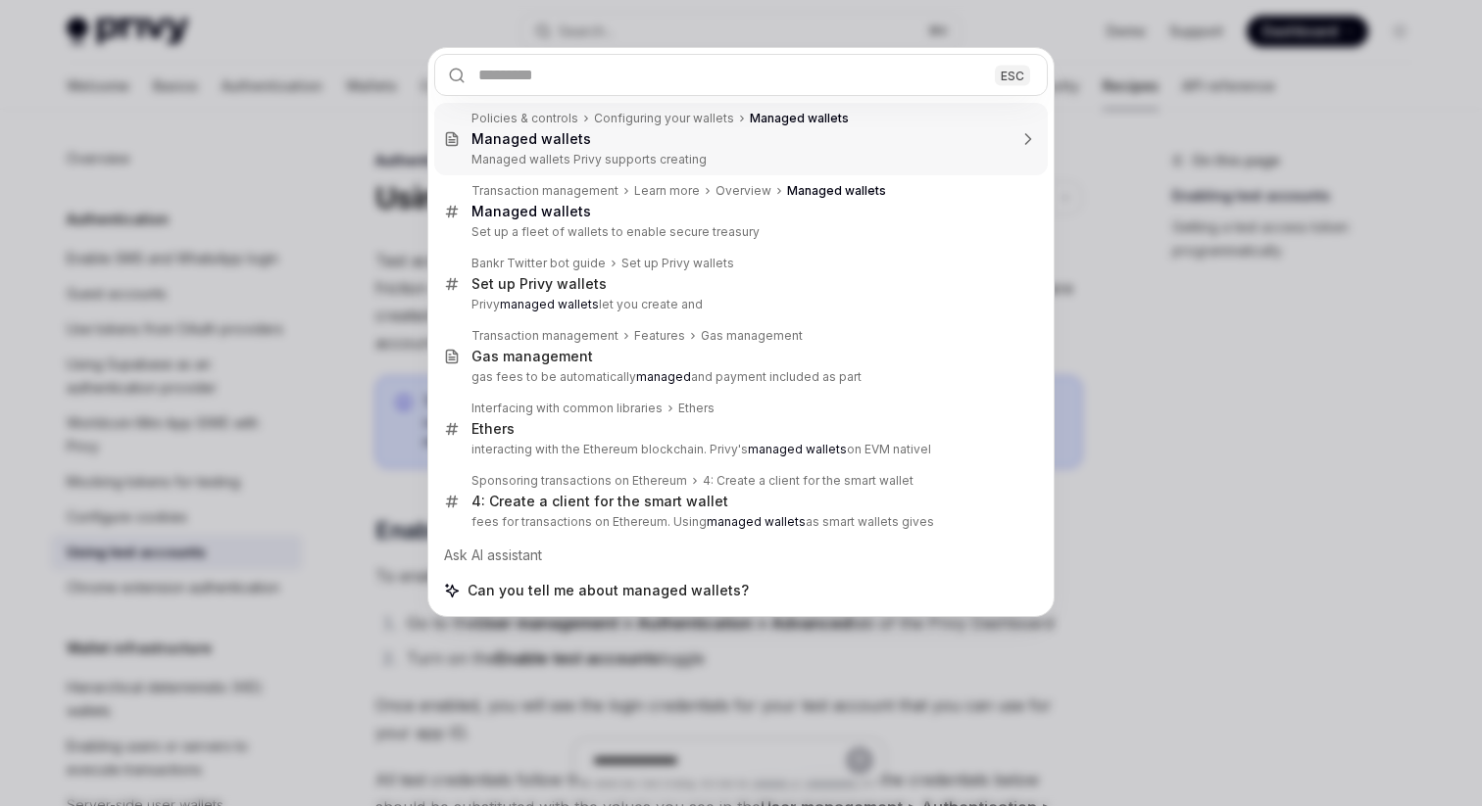
type textarea "*"
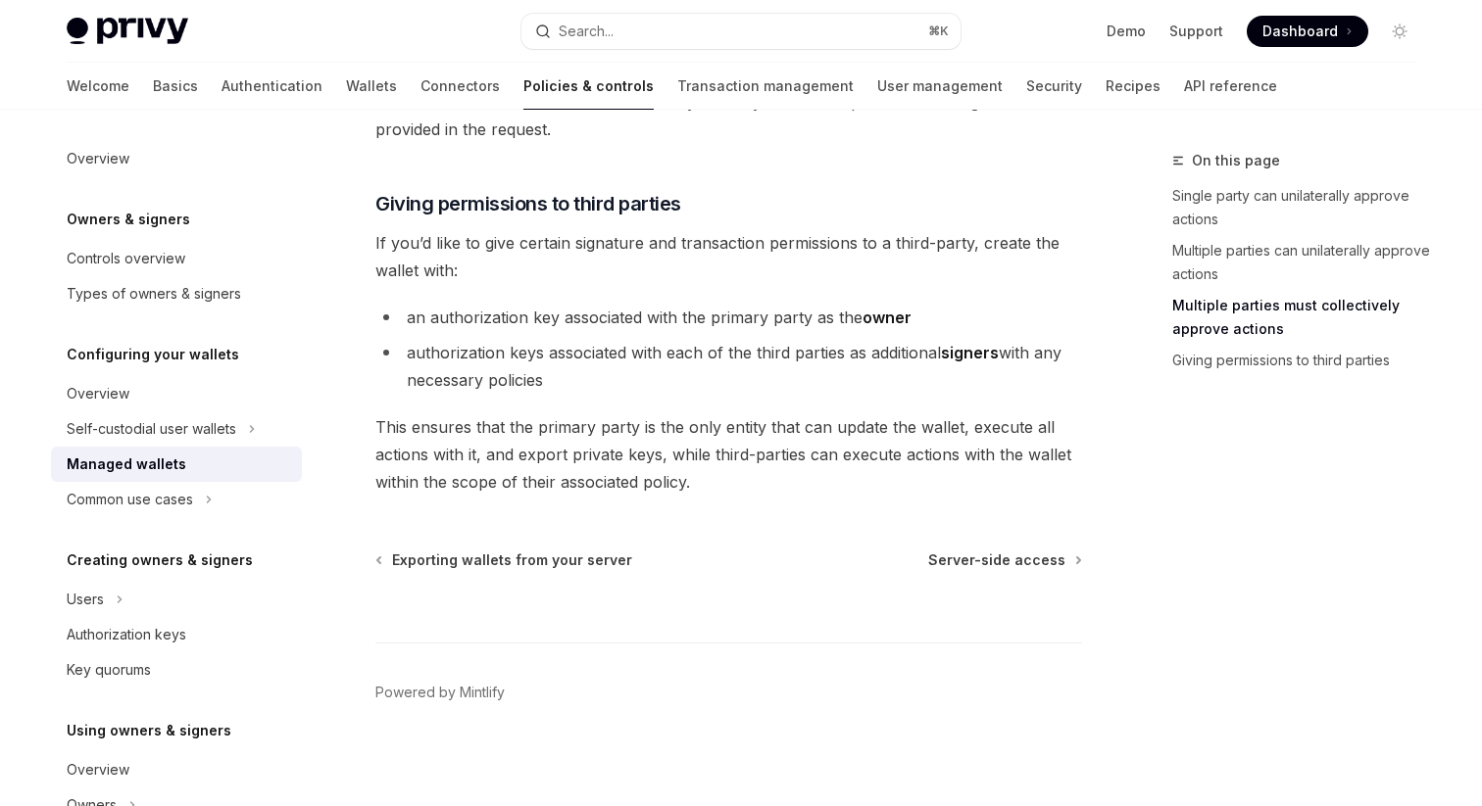
scroll to position [1031, 0]
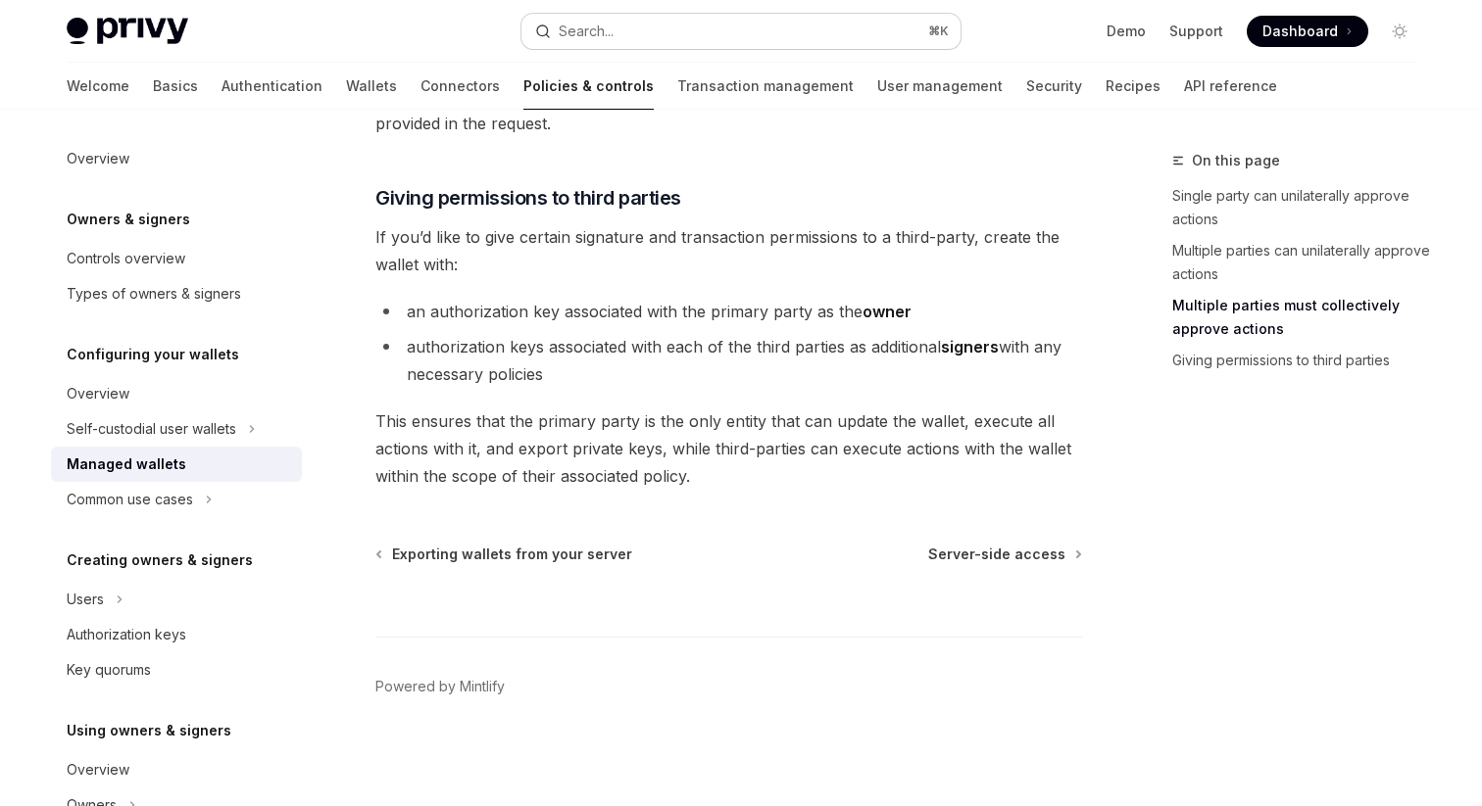
click at [788, 28] on button "Search... ⌘ K" at bounding box center [740, 31] width 439 height 35
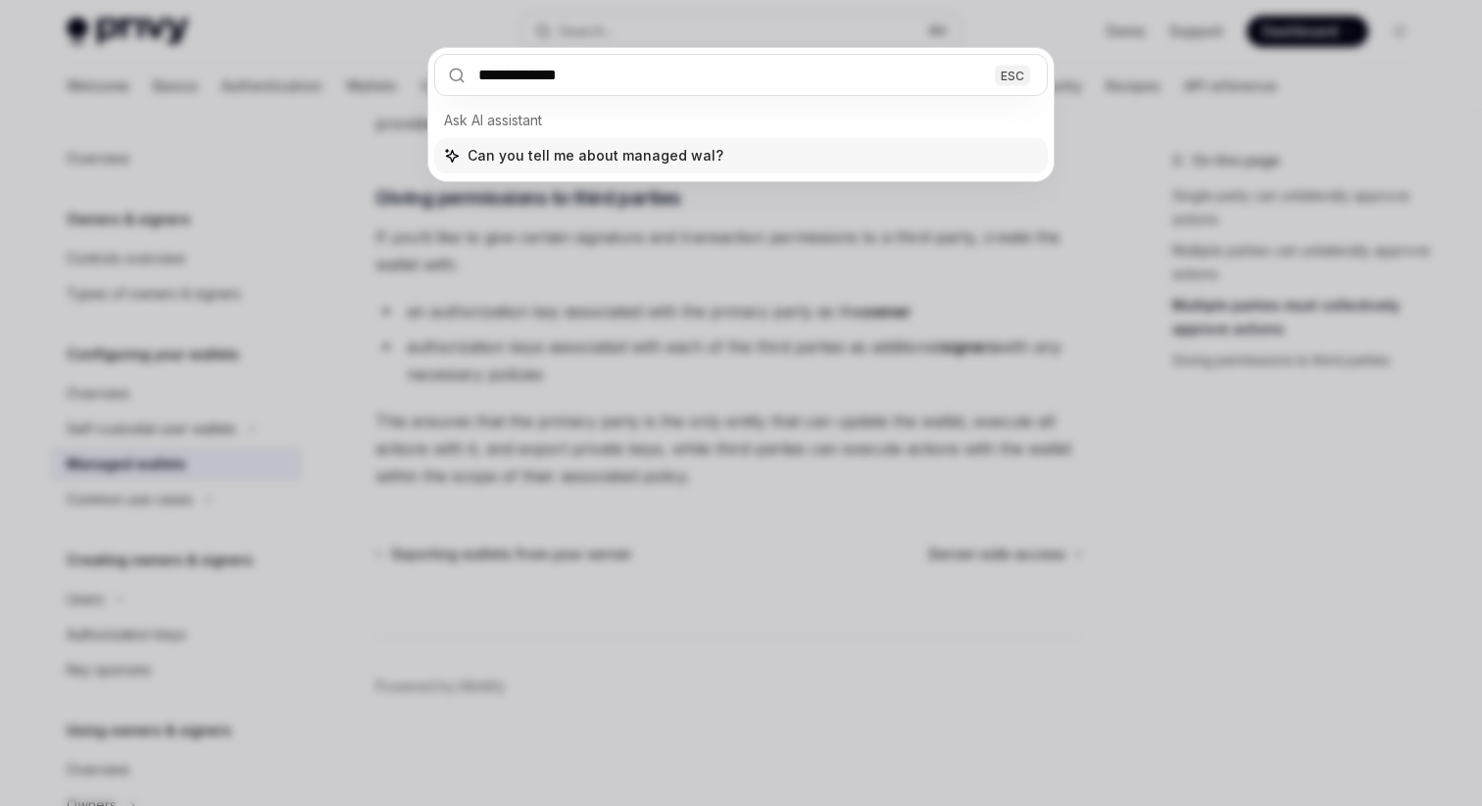
type input "**********"
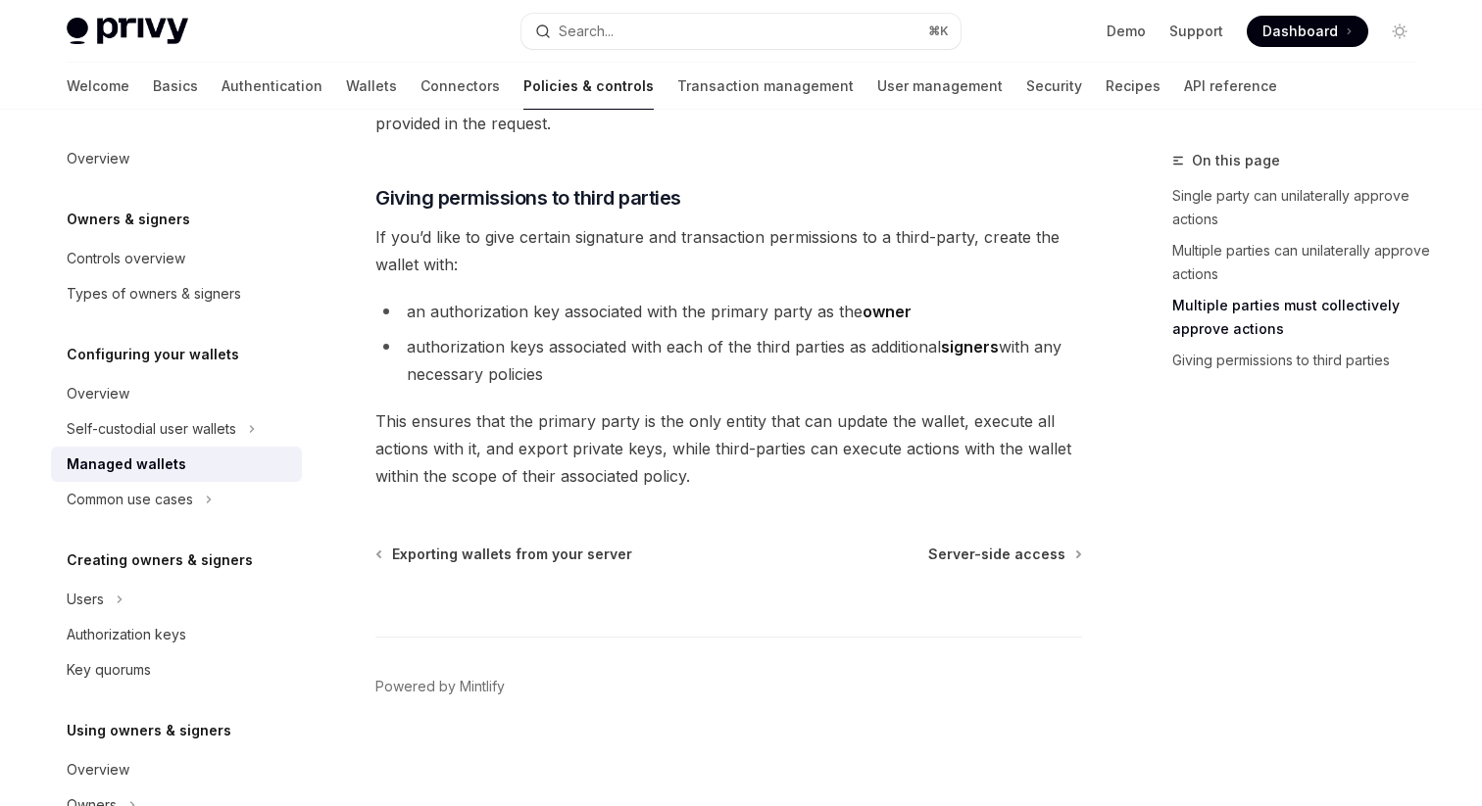
scroll to position [689, 0]
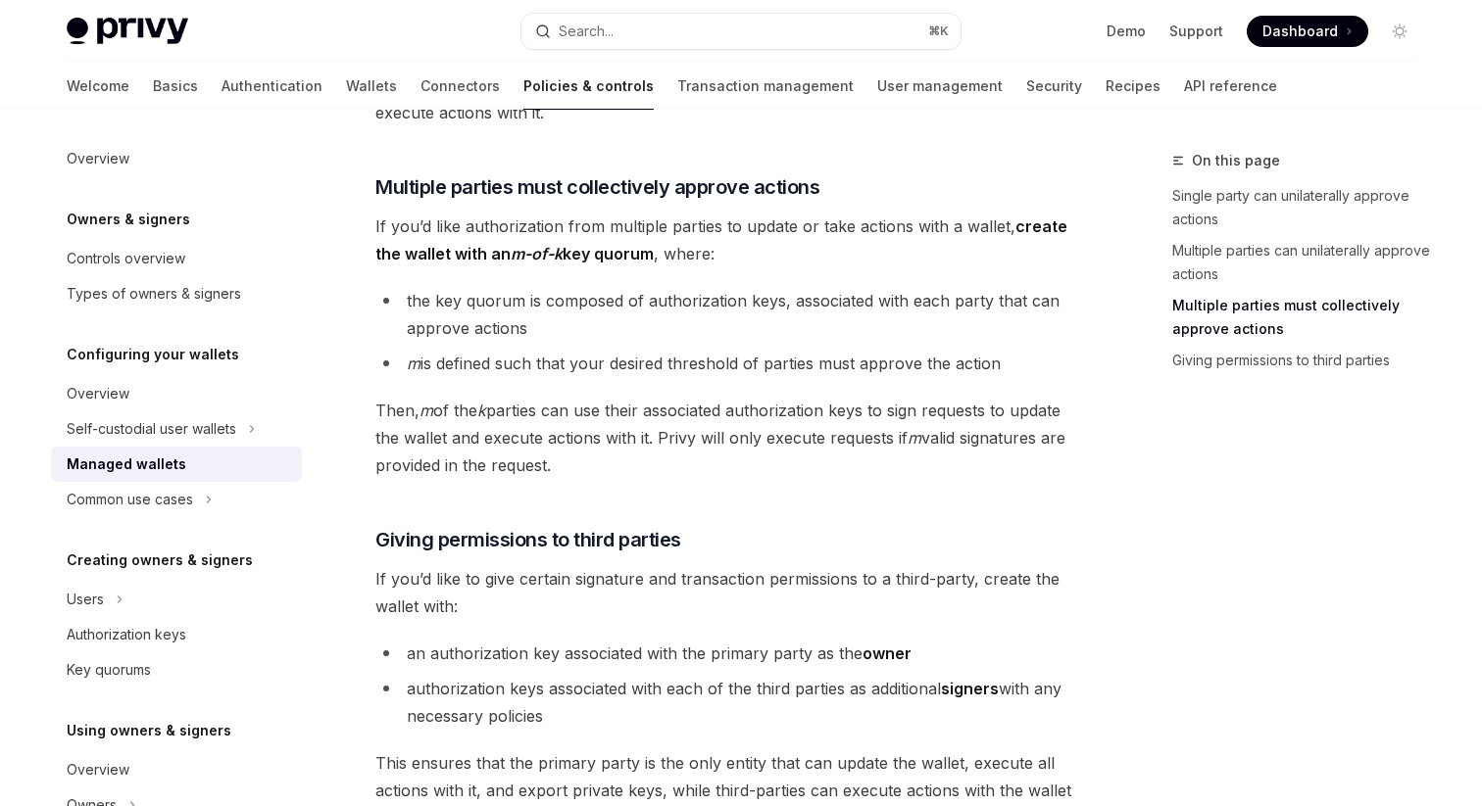
type textarea "*"
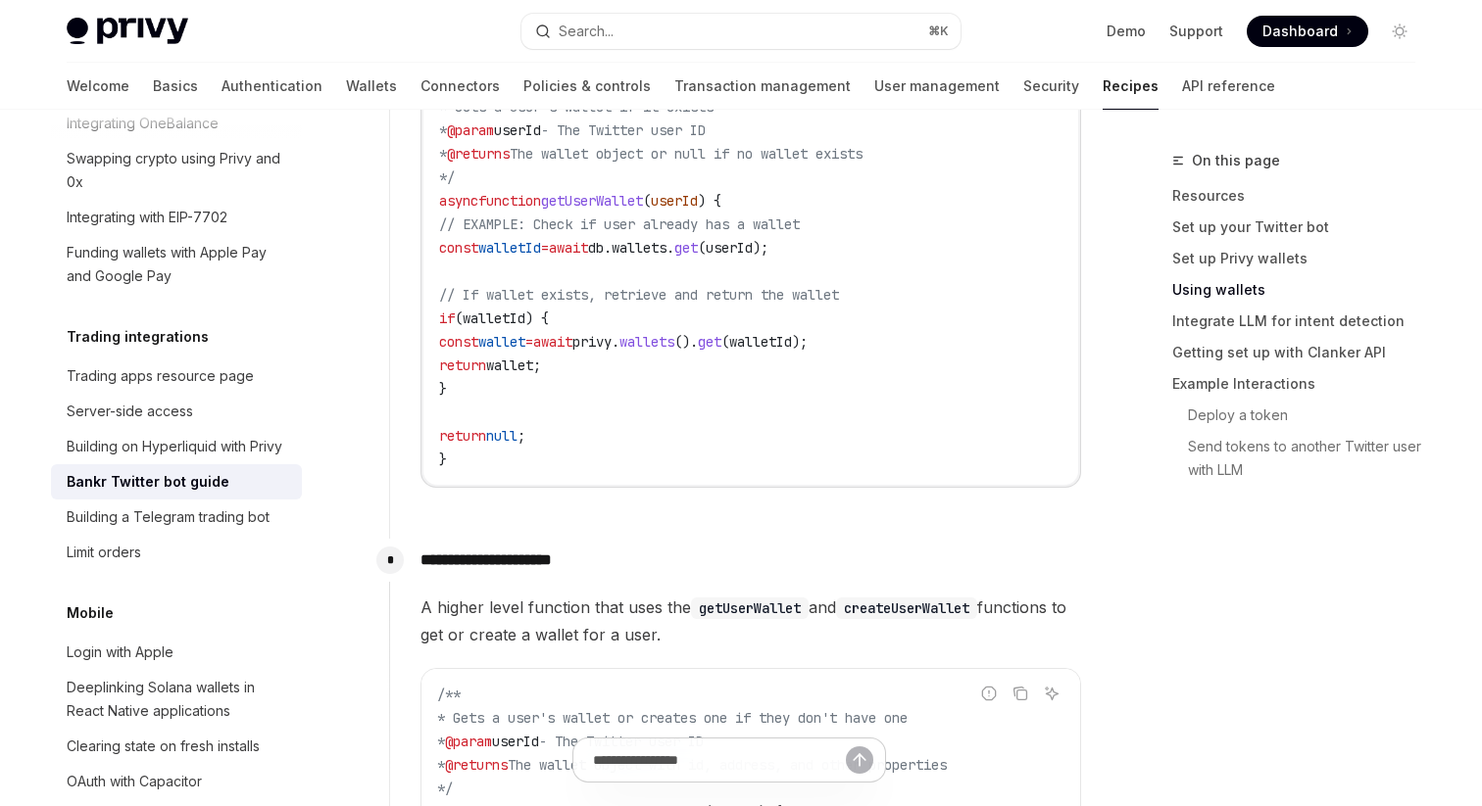
scroll to position [1908, 0]
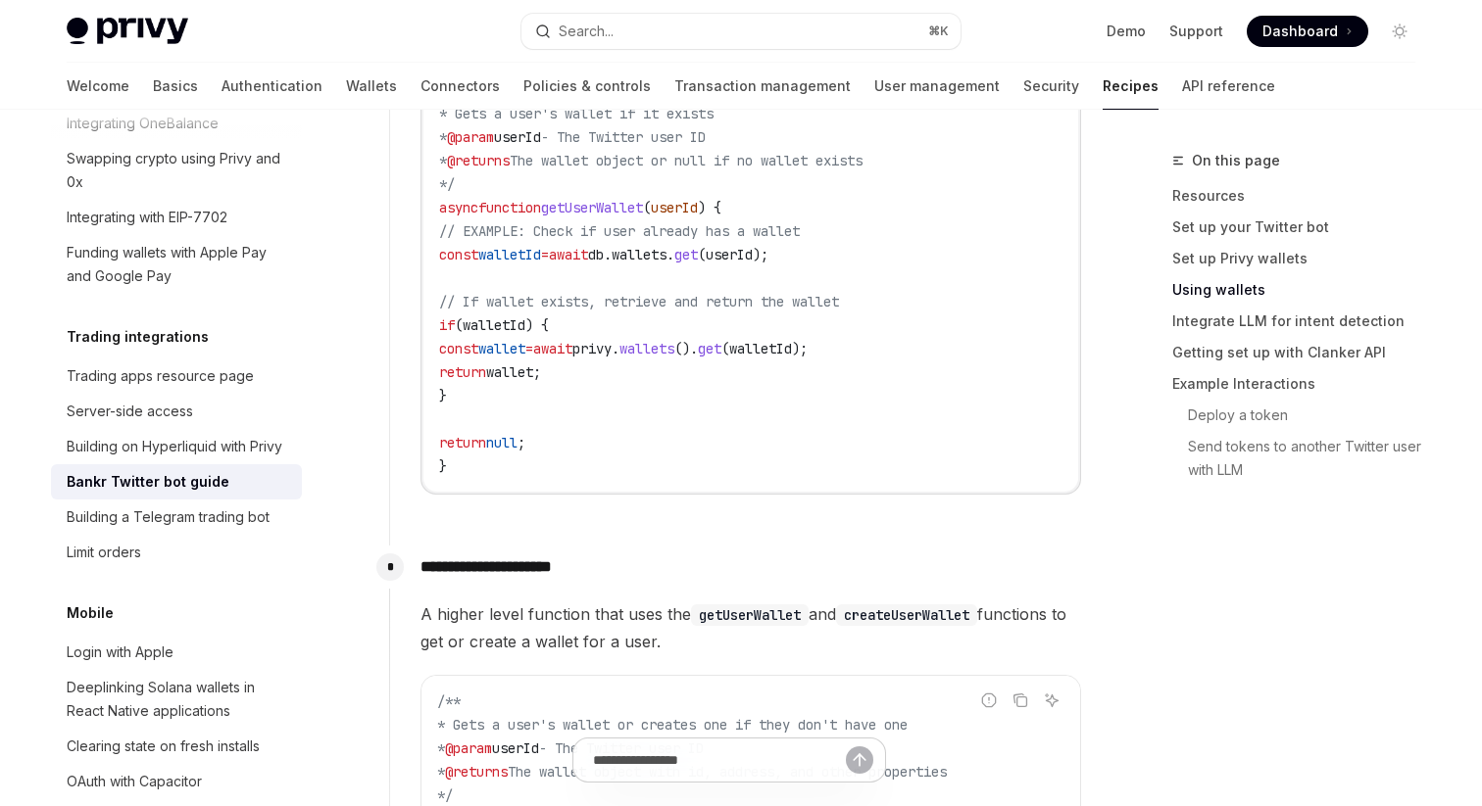
click at [625, 199] on span "getUserWallet" at bounding box center [592, 208] width 102 height 18
copy span "getUserWallet"
click at [753, 246] on span "userId" at bounding box center [729, 255] width 47 height 18
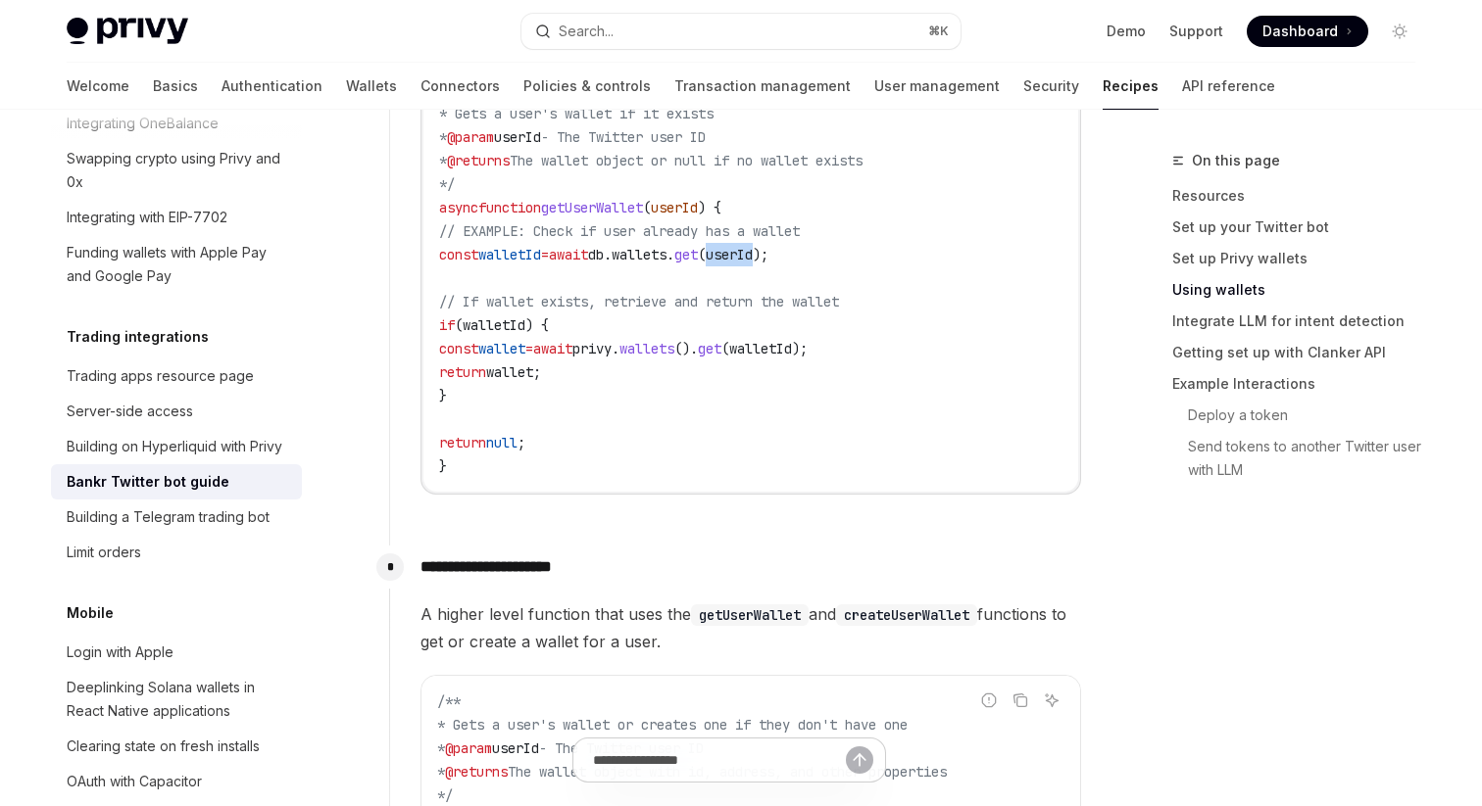
click at [792, 340] on span "walletId" at bounding box center [760, 349] width 63 height 18
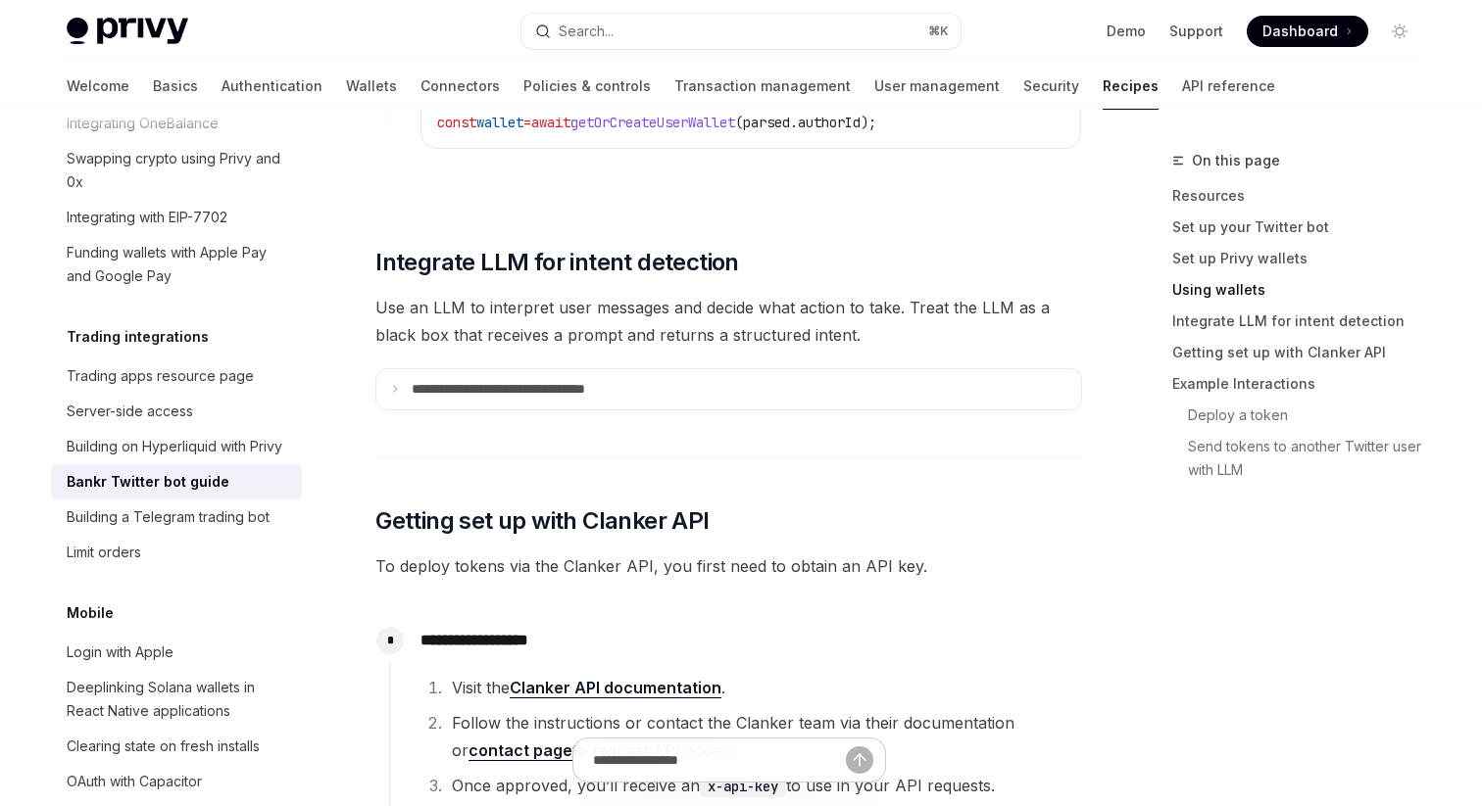
scroll to position [2937, 0]
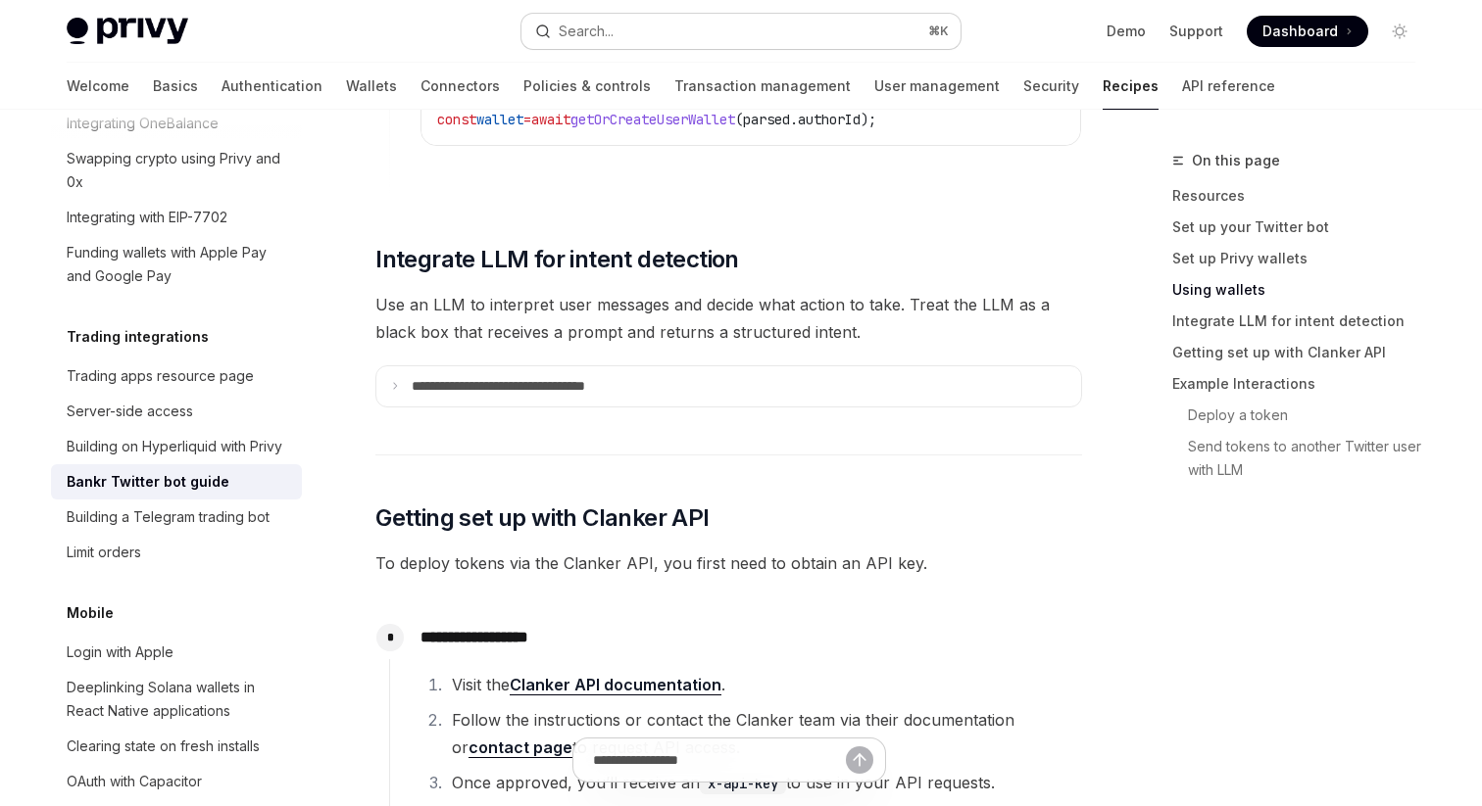
click at [687, 42] on button "Search... ⌘ K" at bounding box center [740, 31] width 439 height 35
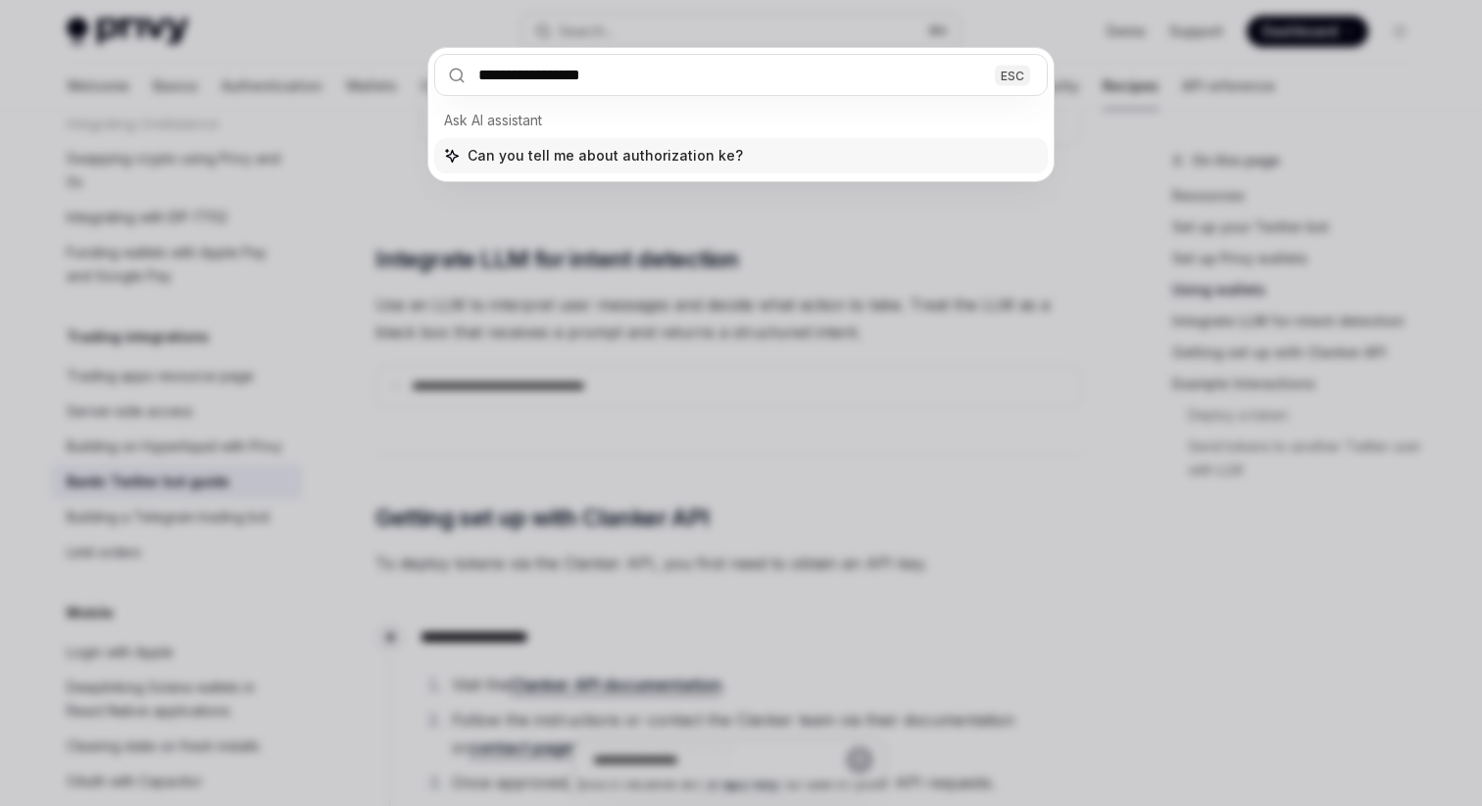
type input "**********"
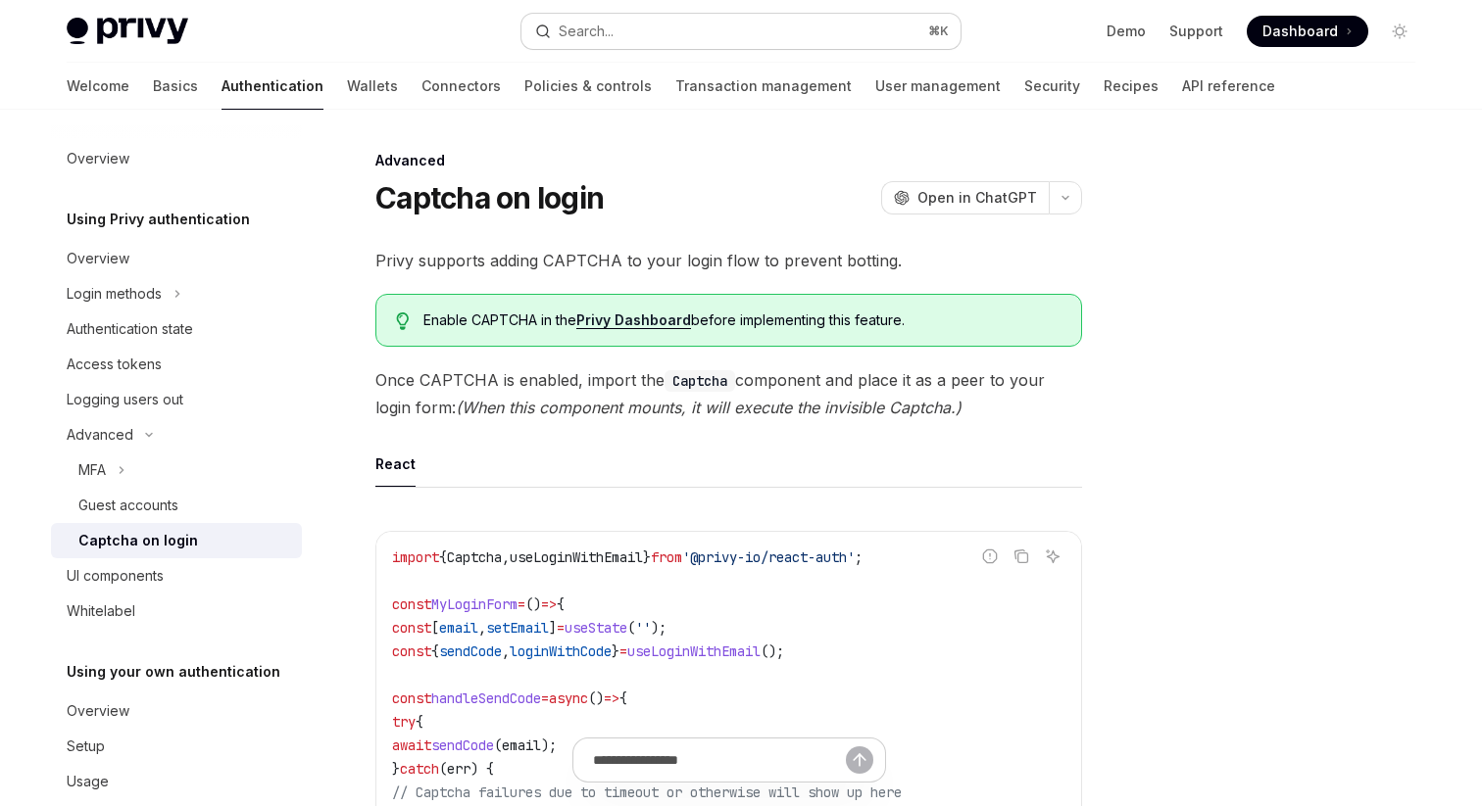
click at [752, 26] on button "Search... ⌘ K" at bounding box center [740, 31] width 439 height 35
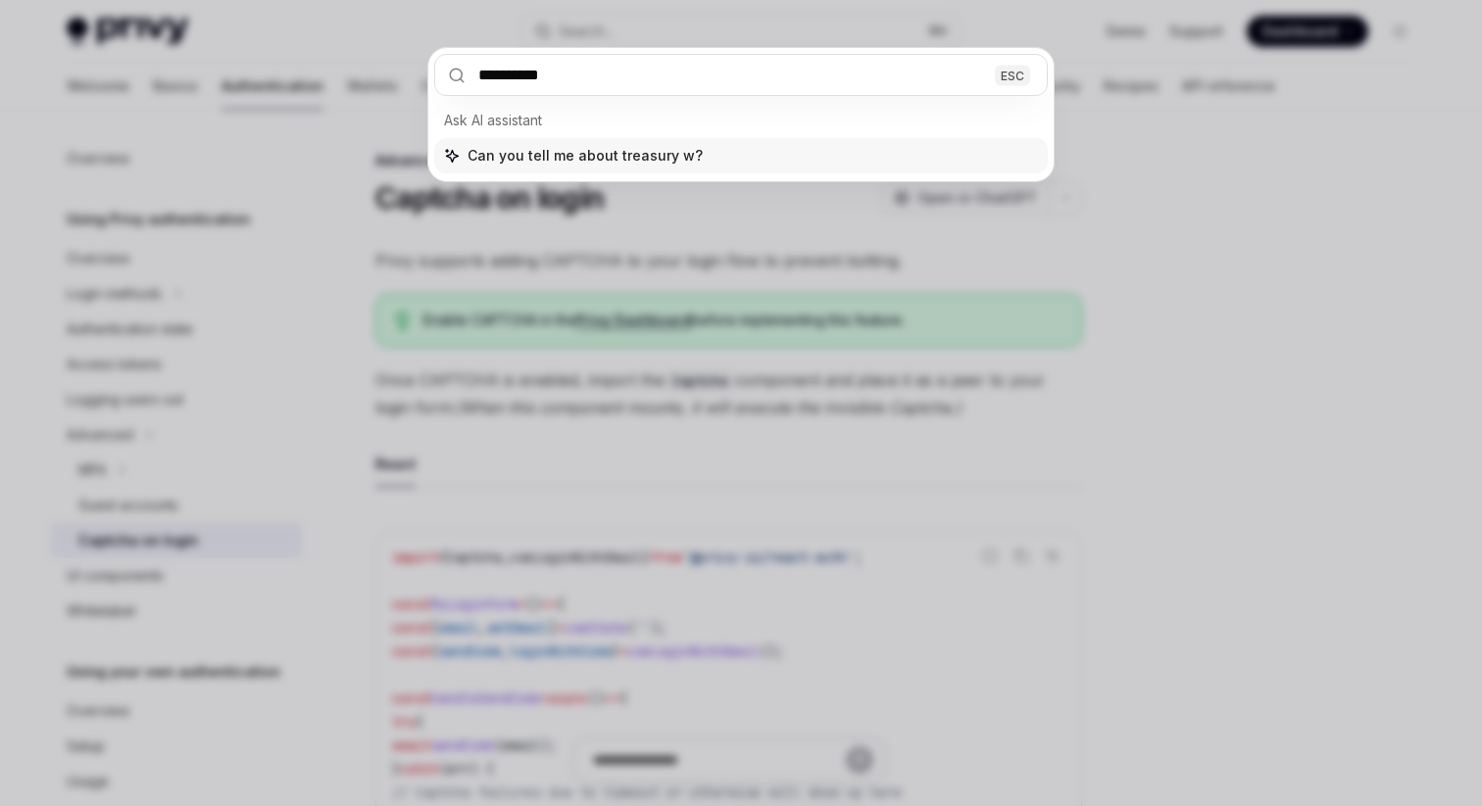
type input "********"
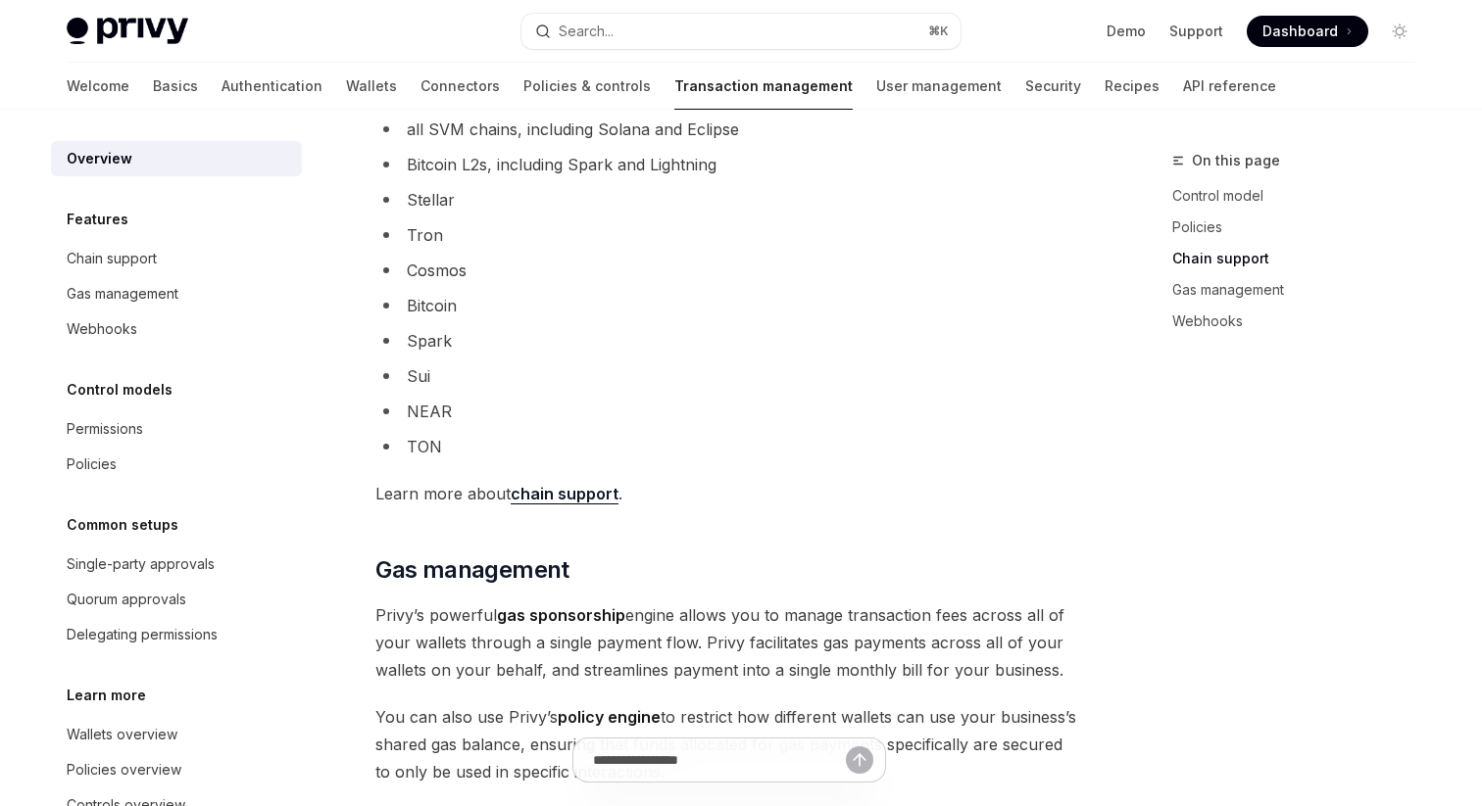
scroll to position [1864, 0]
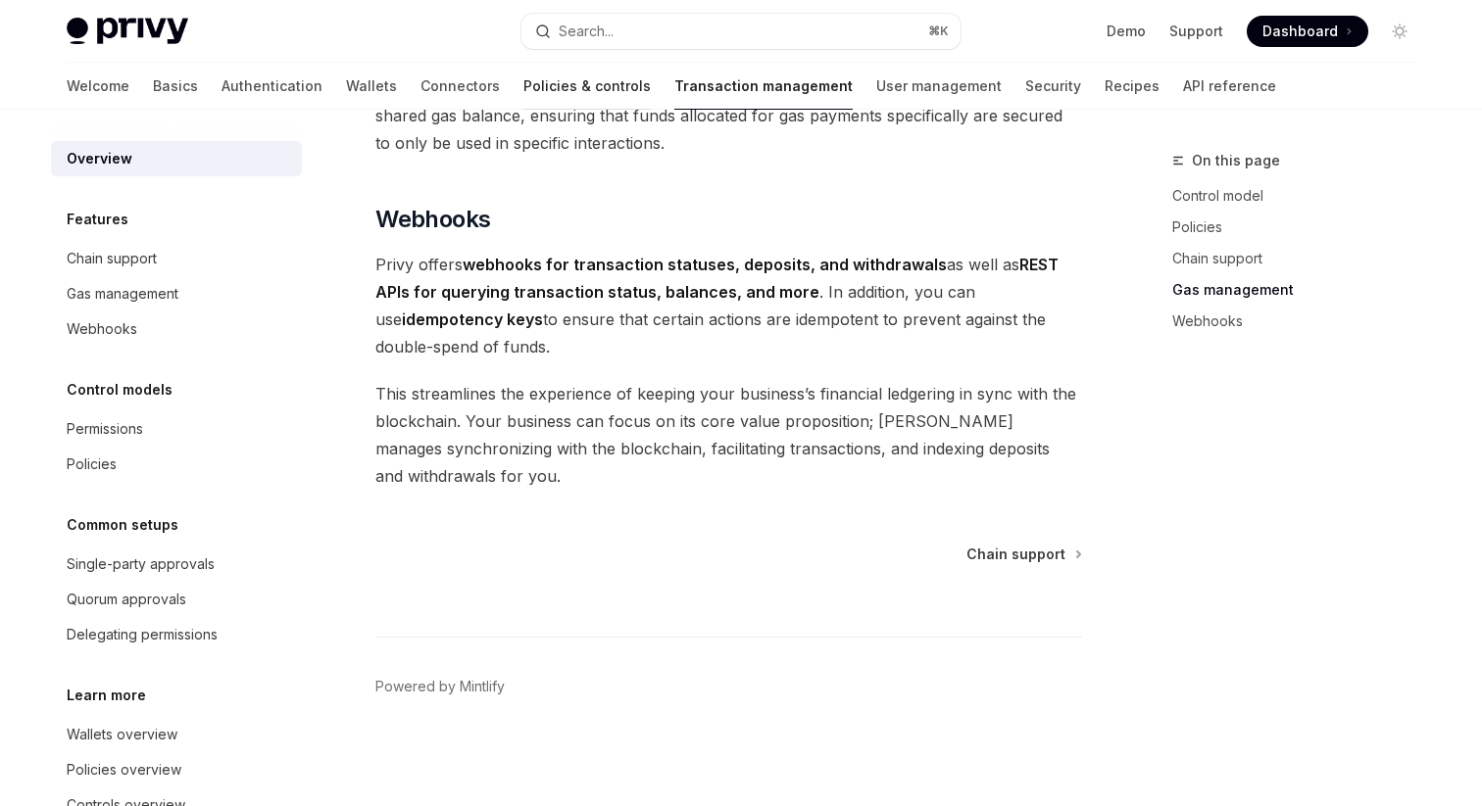
click at [523, 96] on link "Policies & controls" at bounding box center [586, 86] width 127 height 47
type textarea "*"
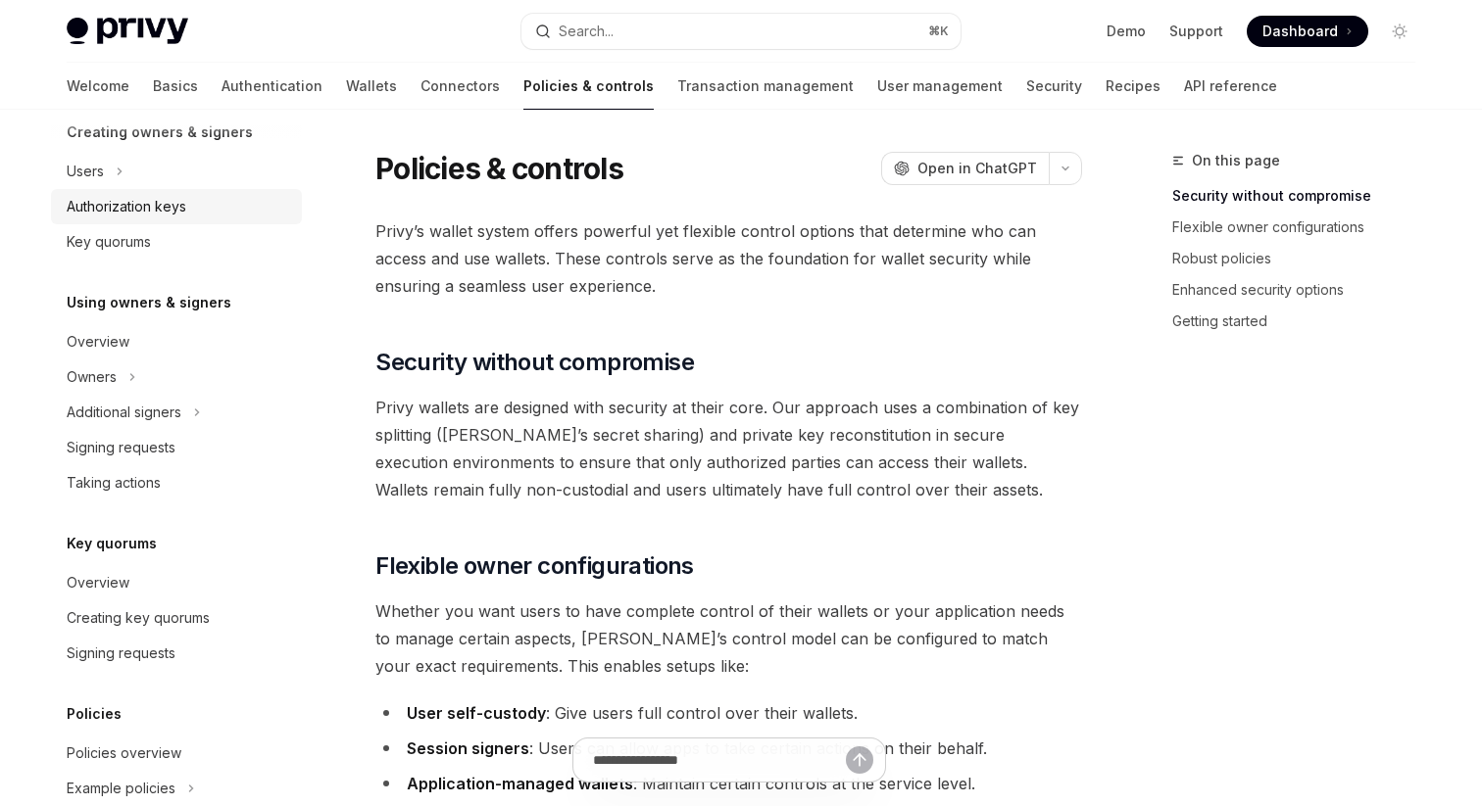
scroll to position [573, 0]
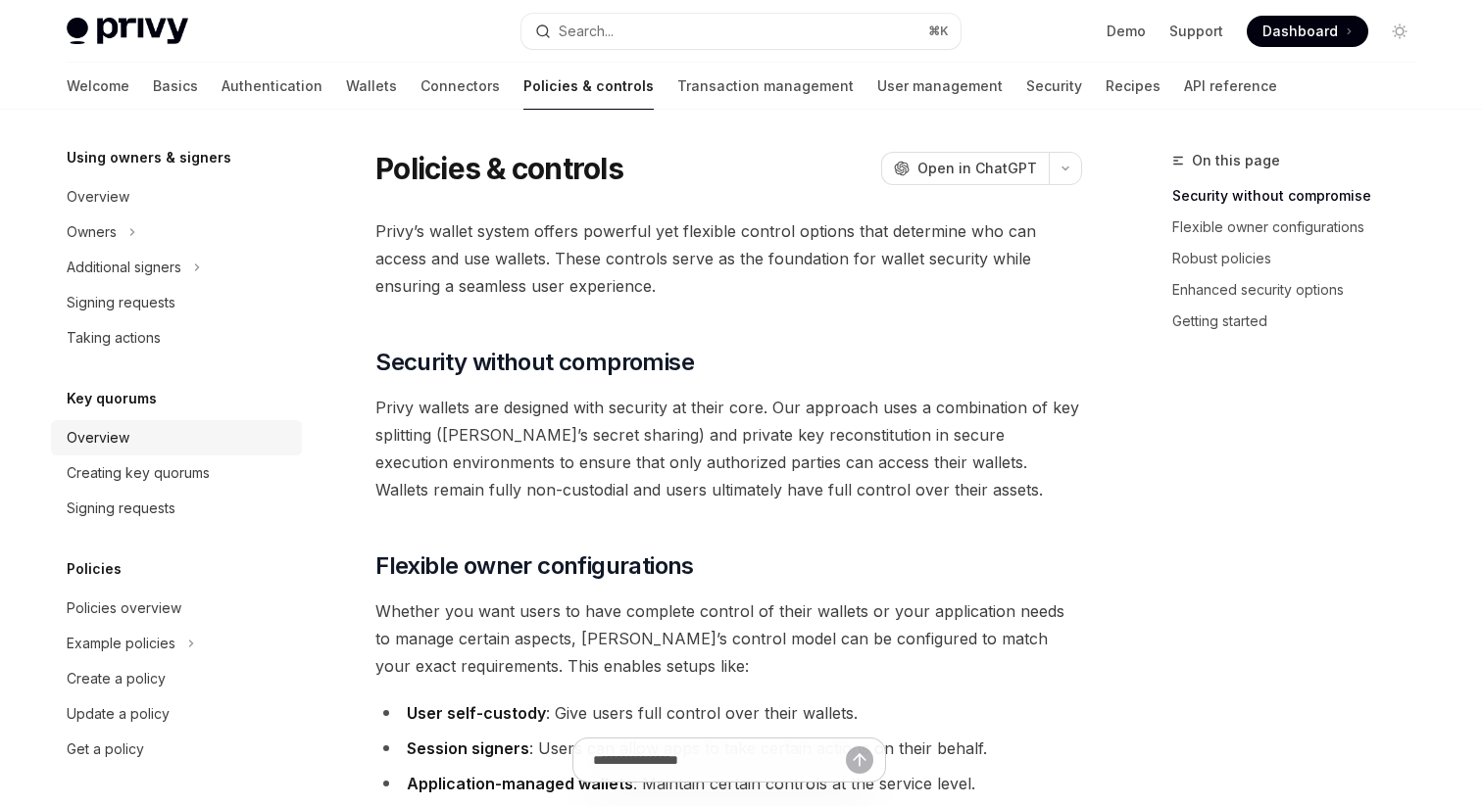
click at [108, 439] on div "Overview" at bounding box center [98, 438] width 63 height 24
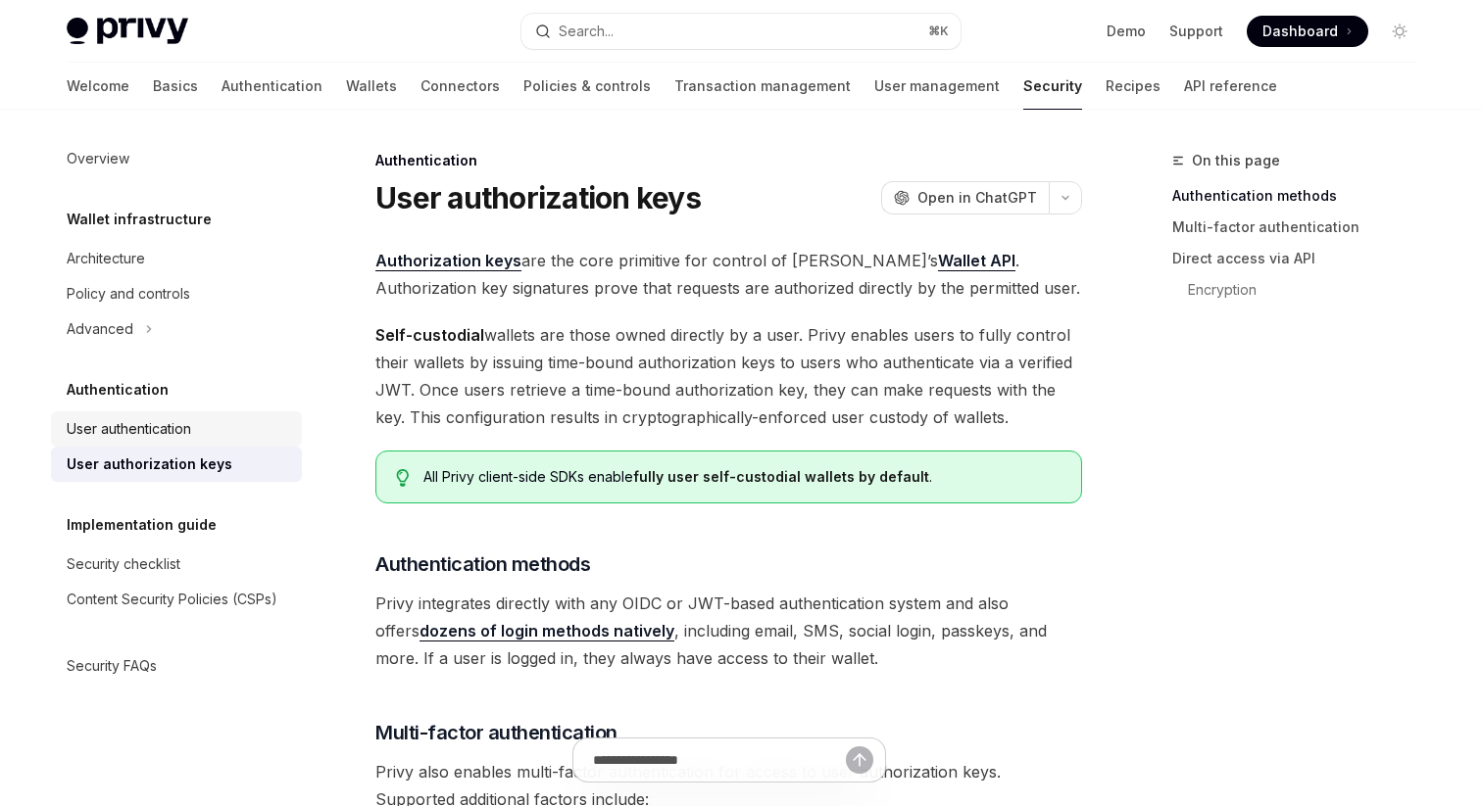
click at [167, 426] on div "User authentication" at bounding box center [129, 429] width 124 height 24
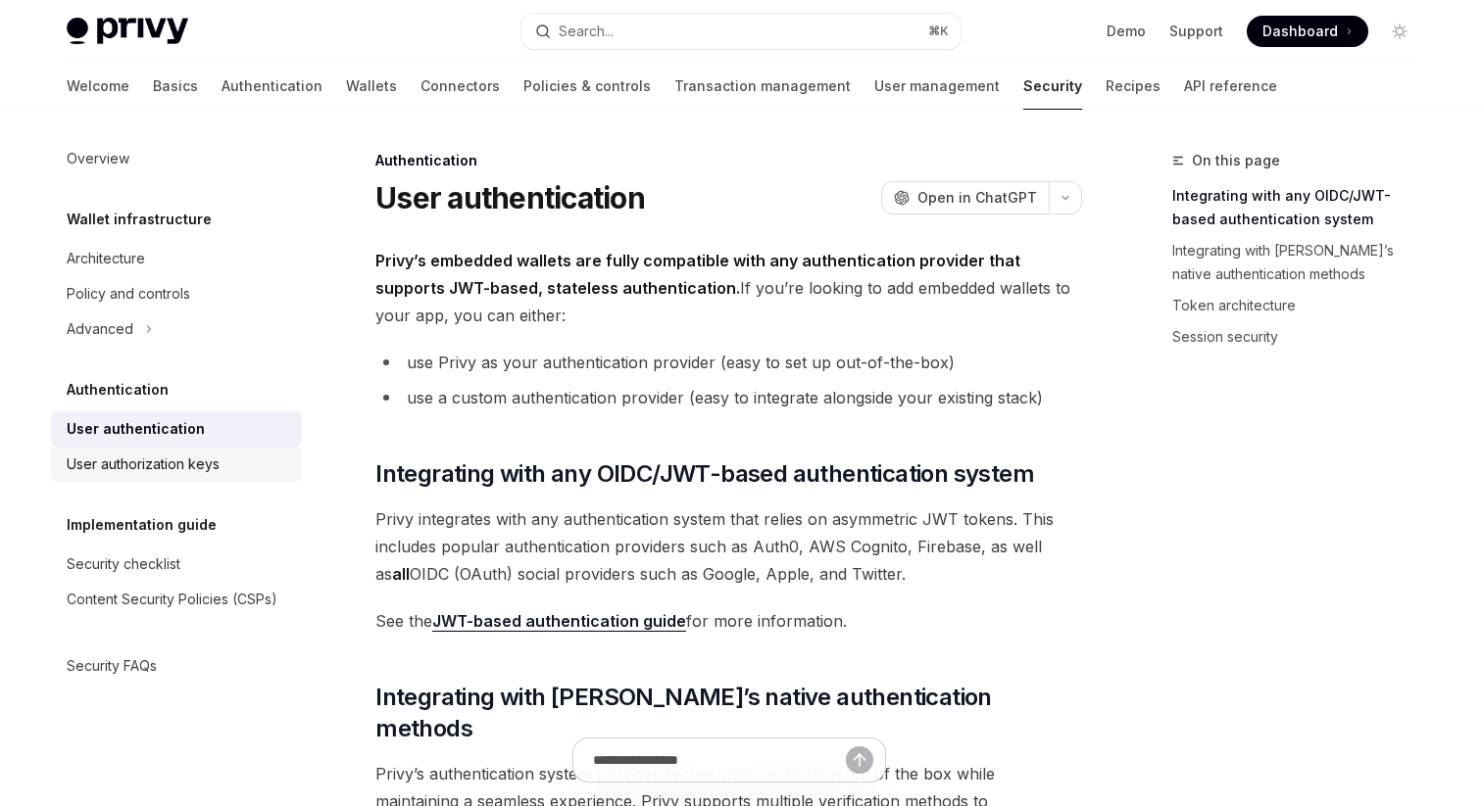
click at [193, 460] on div "User authorization keys" at bounding box center [143, 465] width 153 height 24
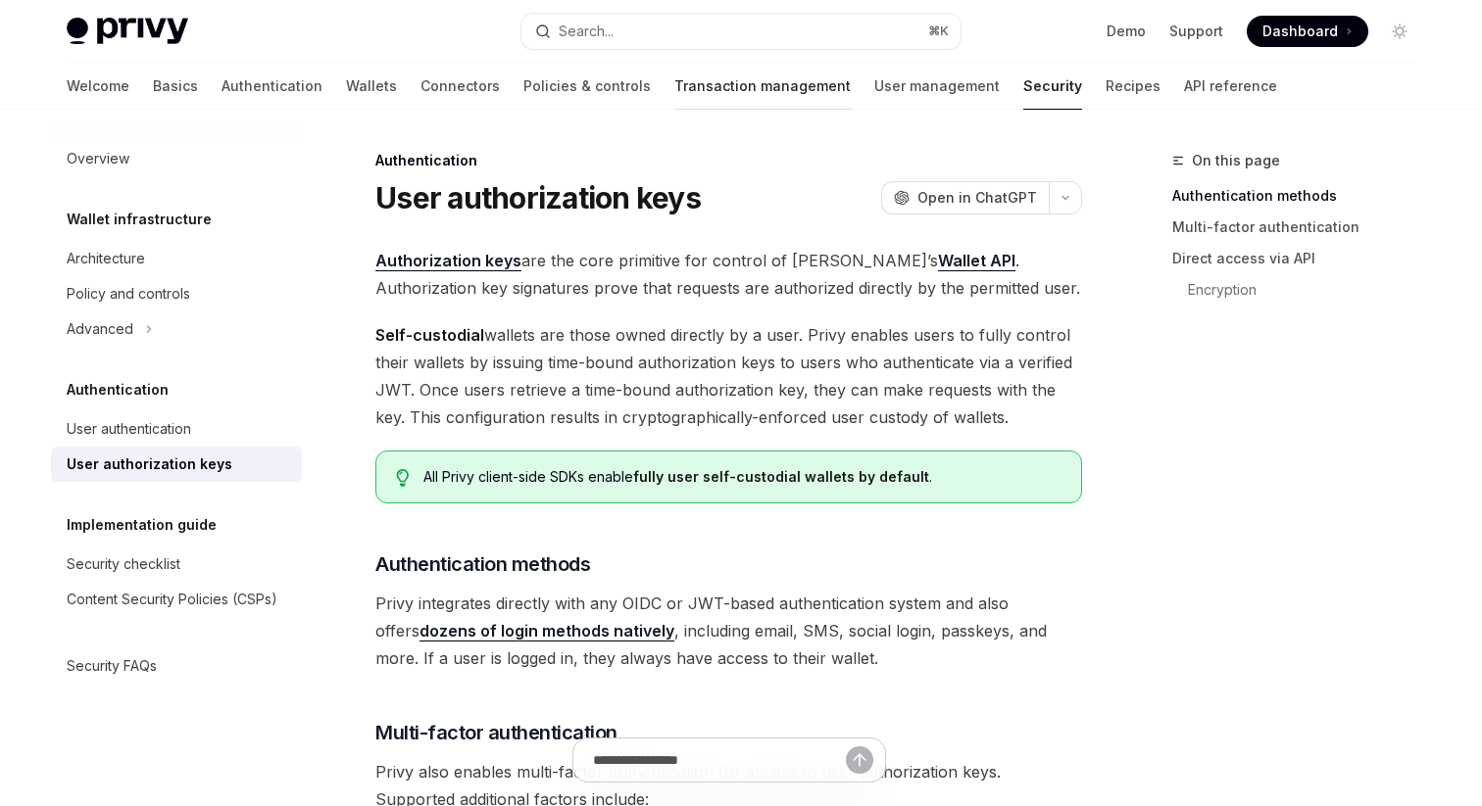
click at [694, 91] on link "Transaction management" at bounding box center [762, 86] width 176 height 47
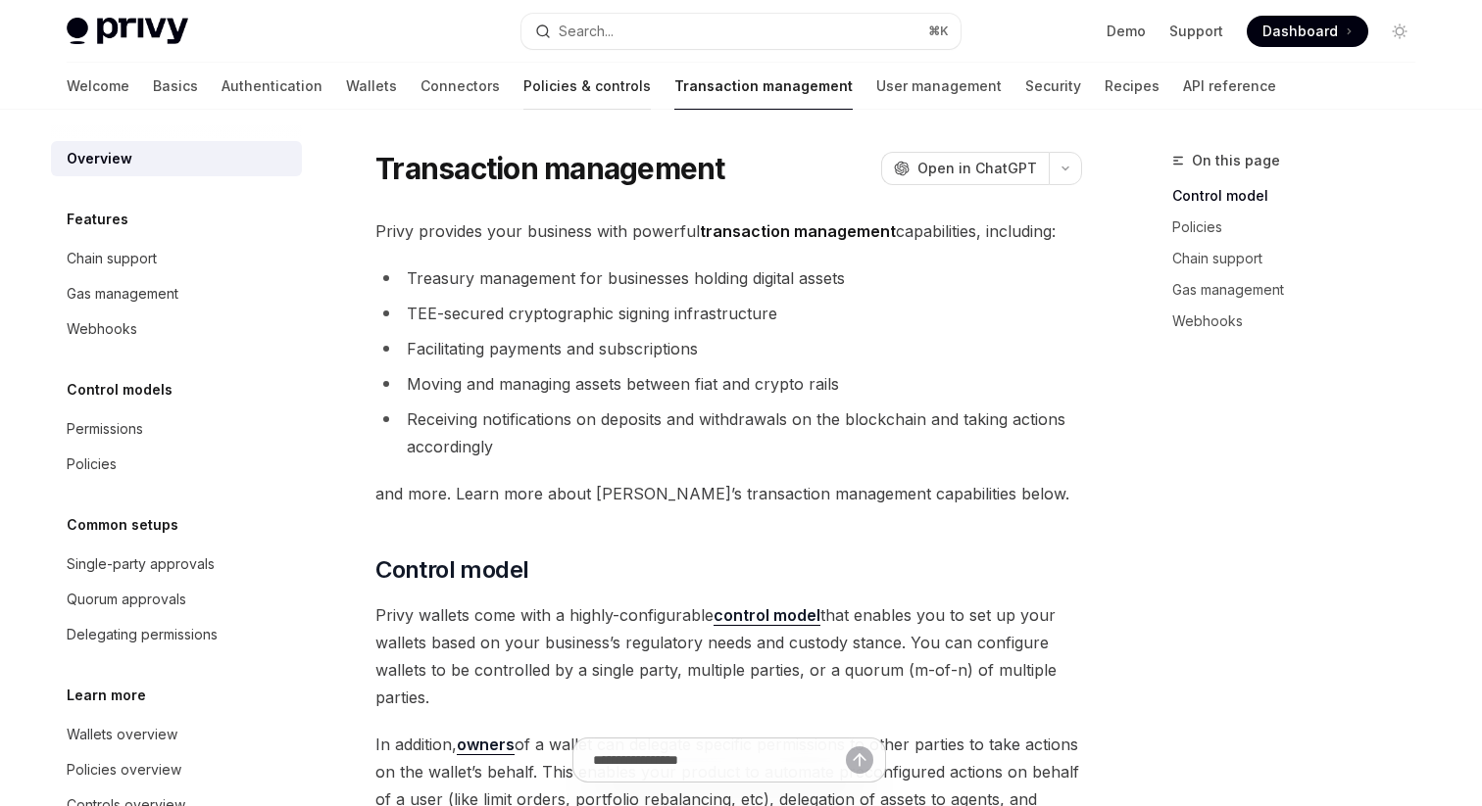
click at [525, 91] on link "Policies & controls" at bounding box center [586, 86] width 127 height 47
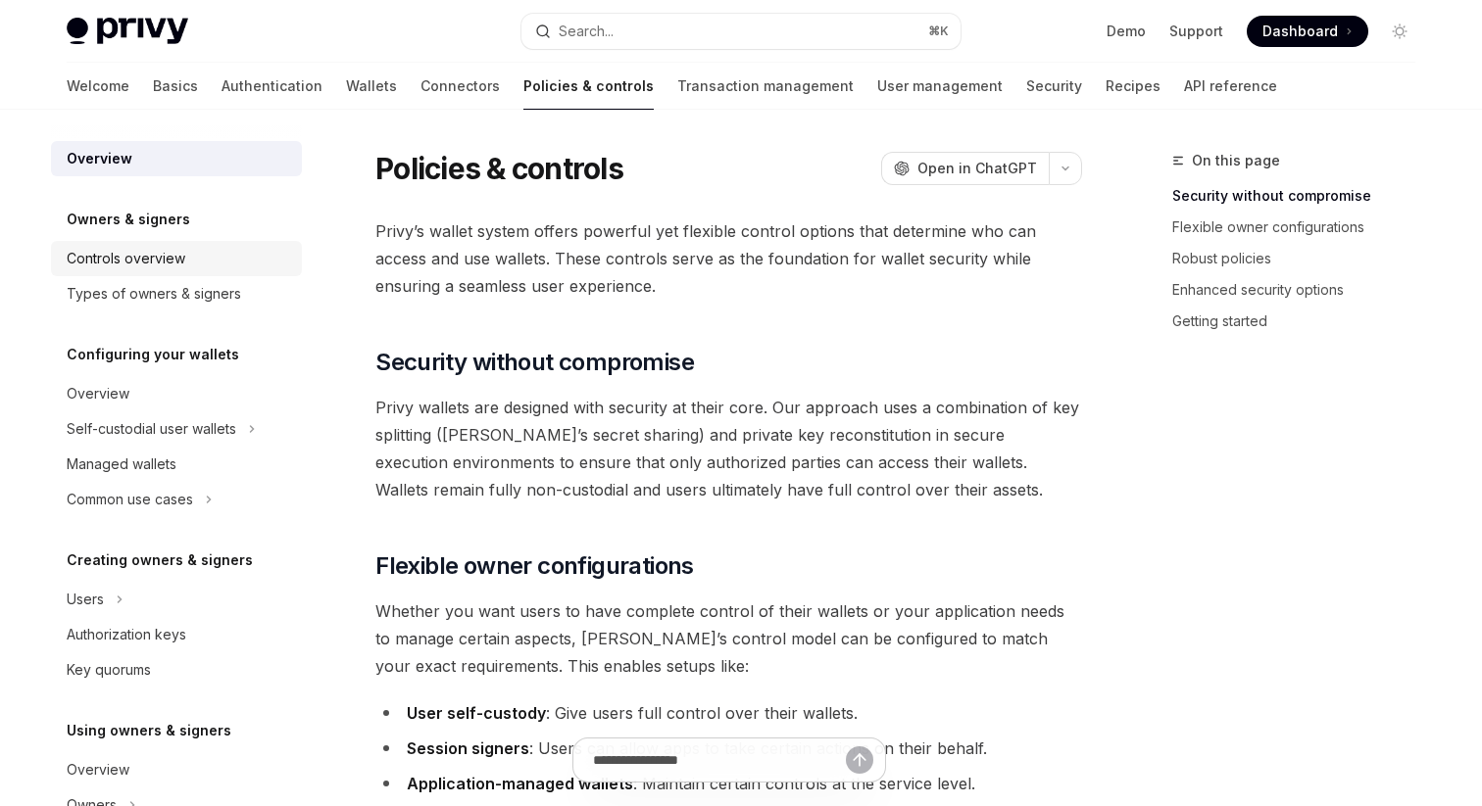
click at [134, 263] on div "Controls overview" at bounding box center [126, 259] width 119 height 24
type textarea "*"
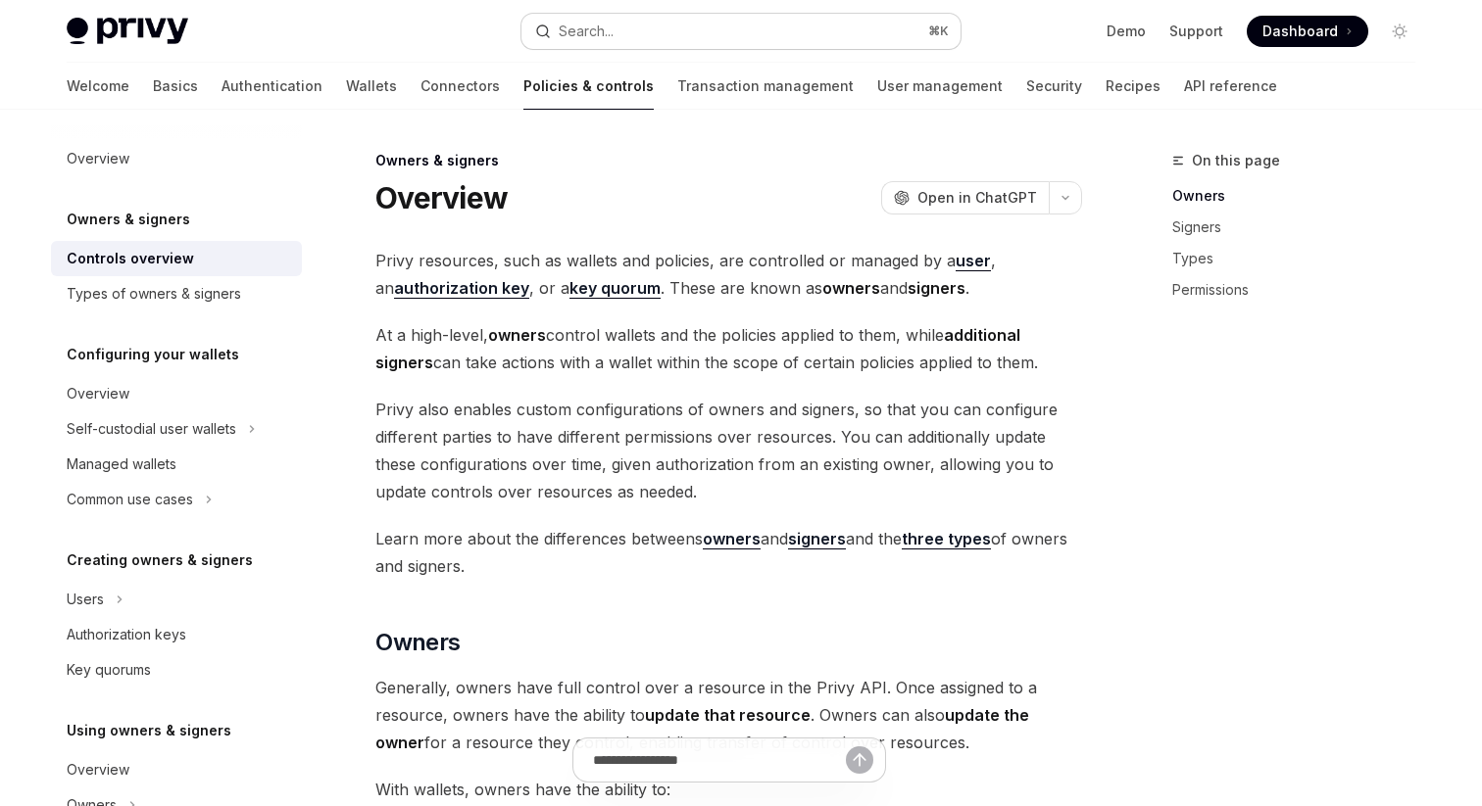
click at [749, 31] on button "Search... ⌘ K" at bounding box center [740, 31] width 439 height 35
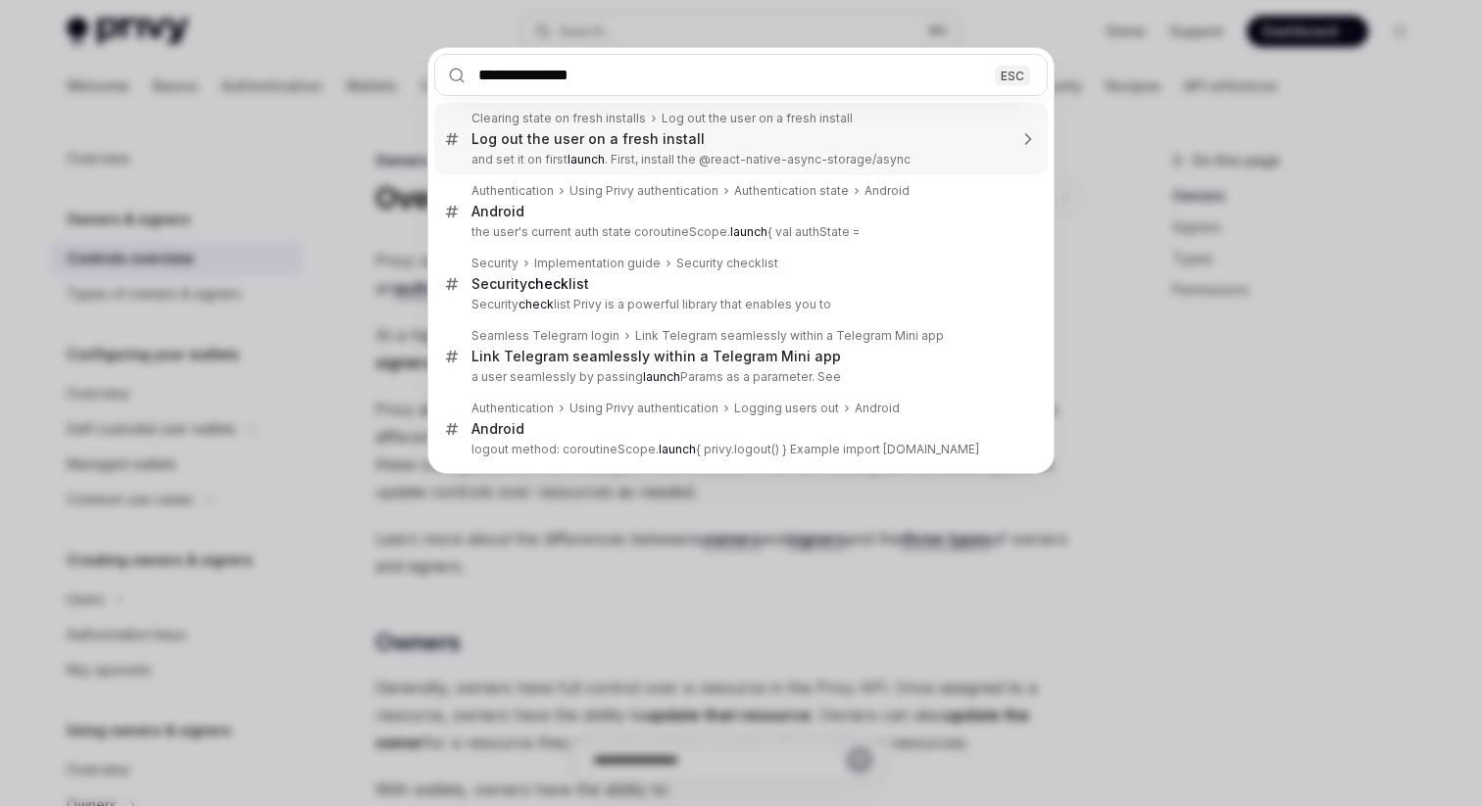
type input "**********"
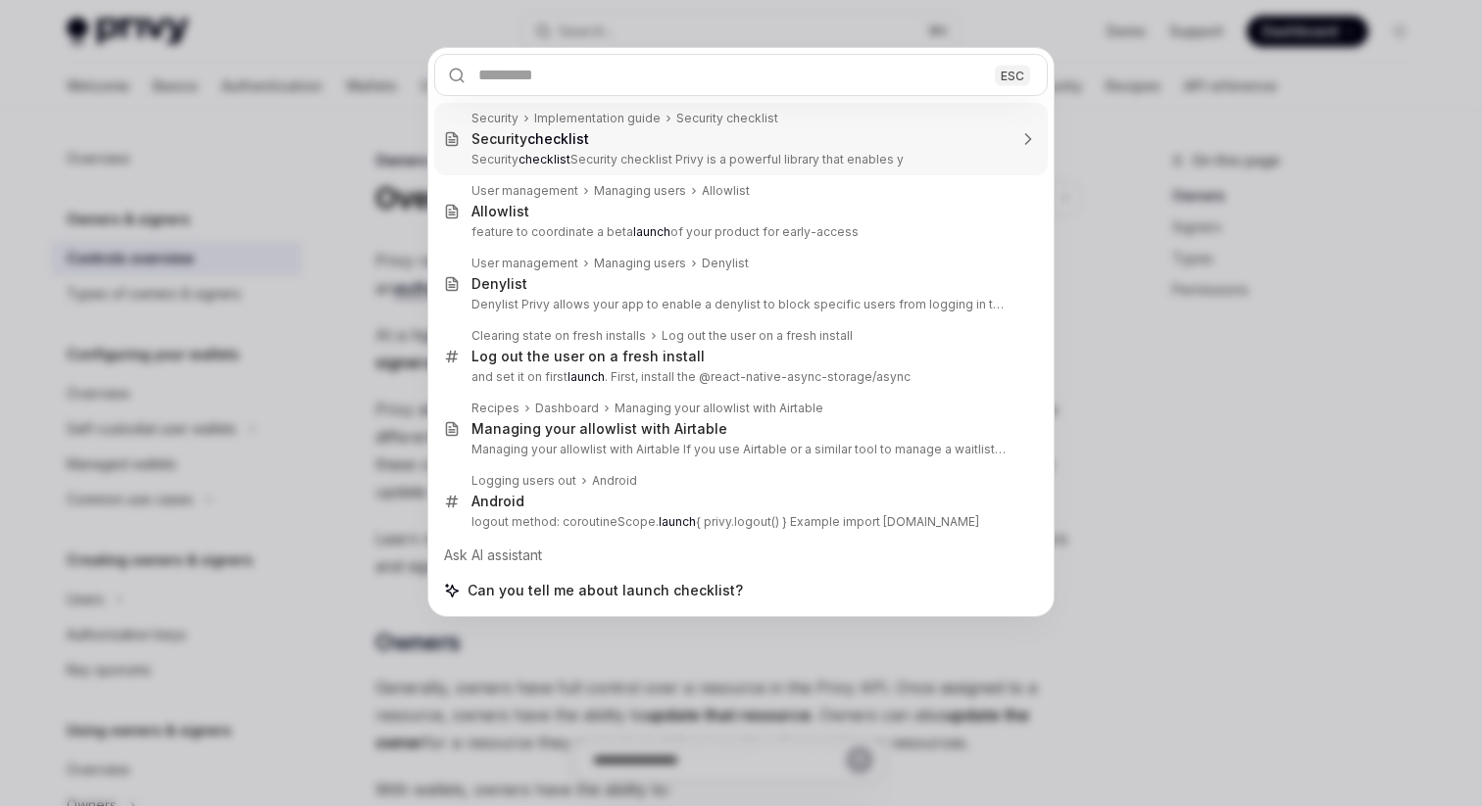
type textarea "*"
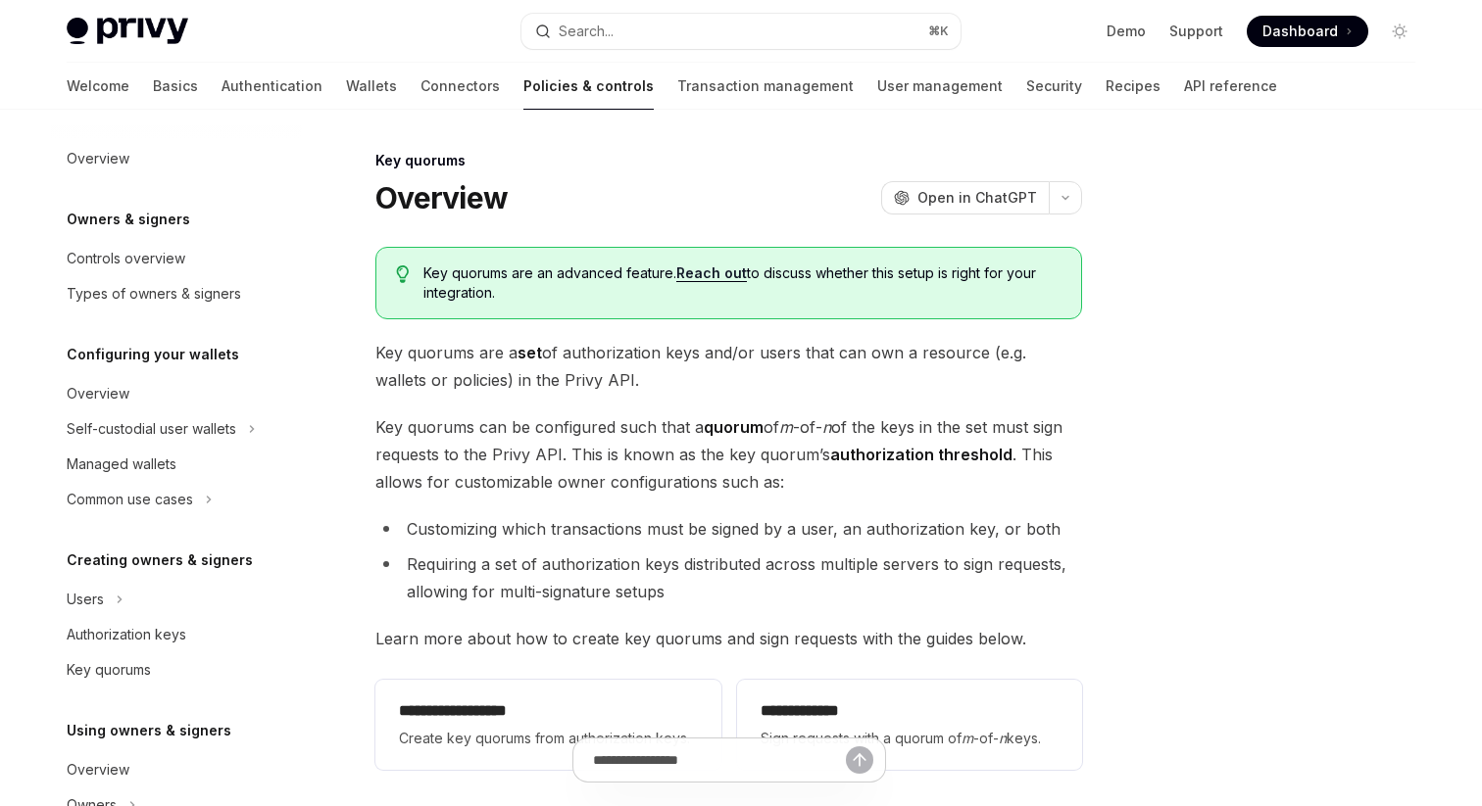
scroll to position [573, 0]
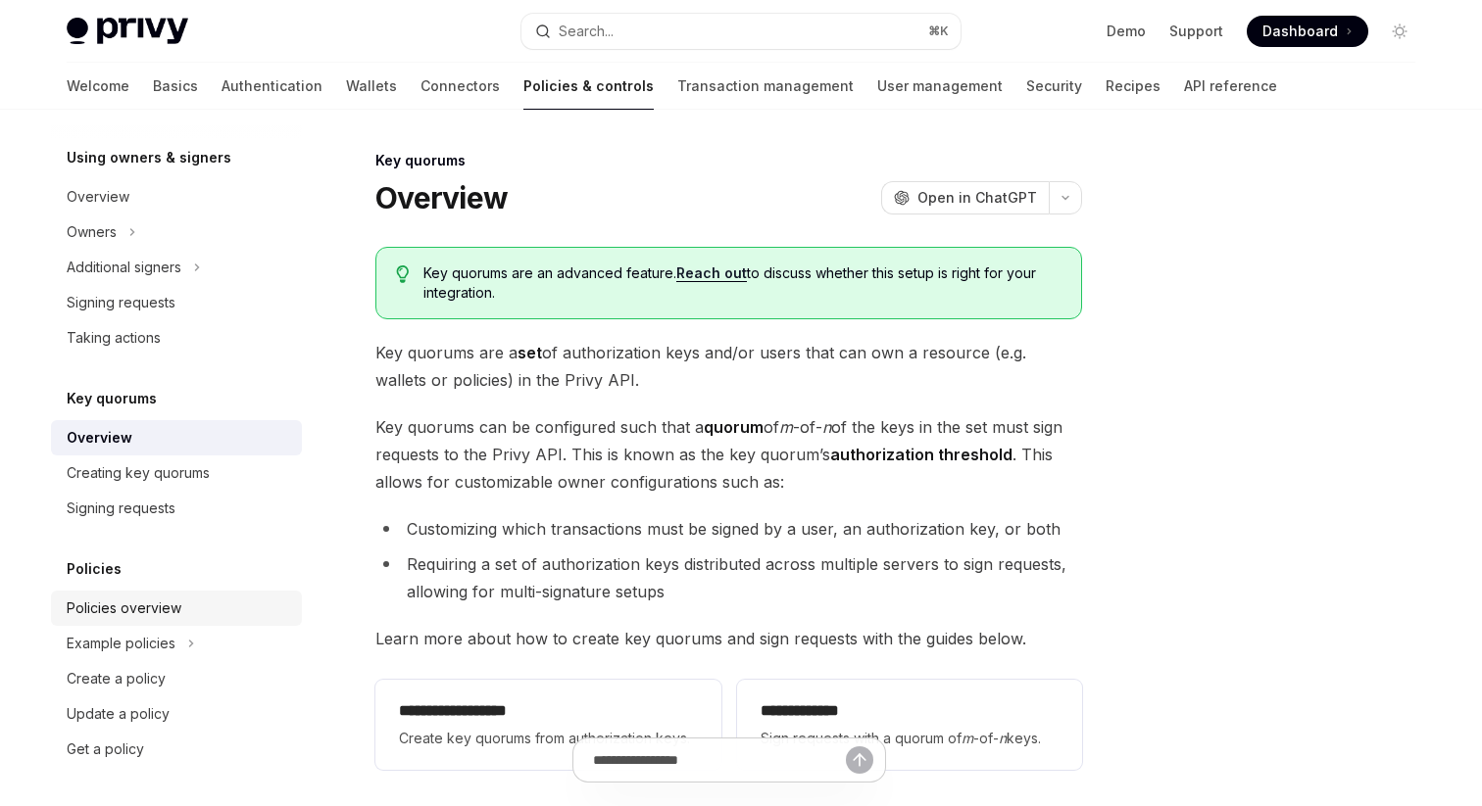
click at [130, 607] on div "Policies overview" at bounding box center [124, 609] width 115 height 24
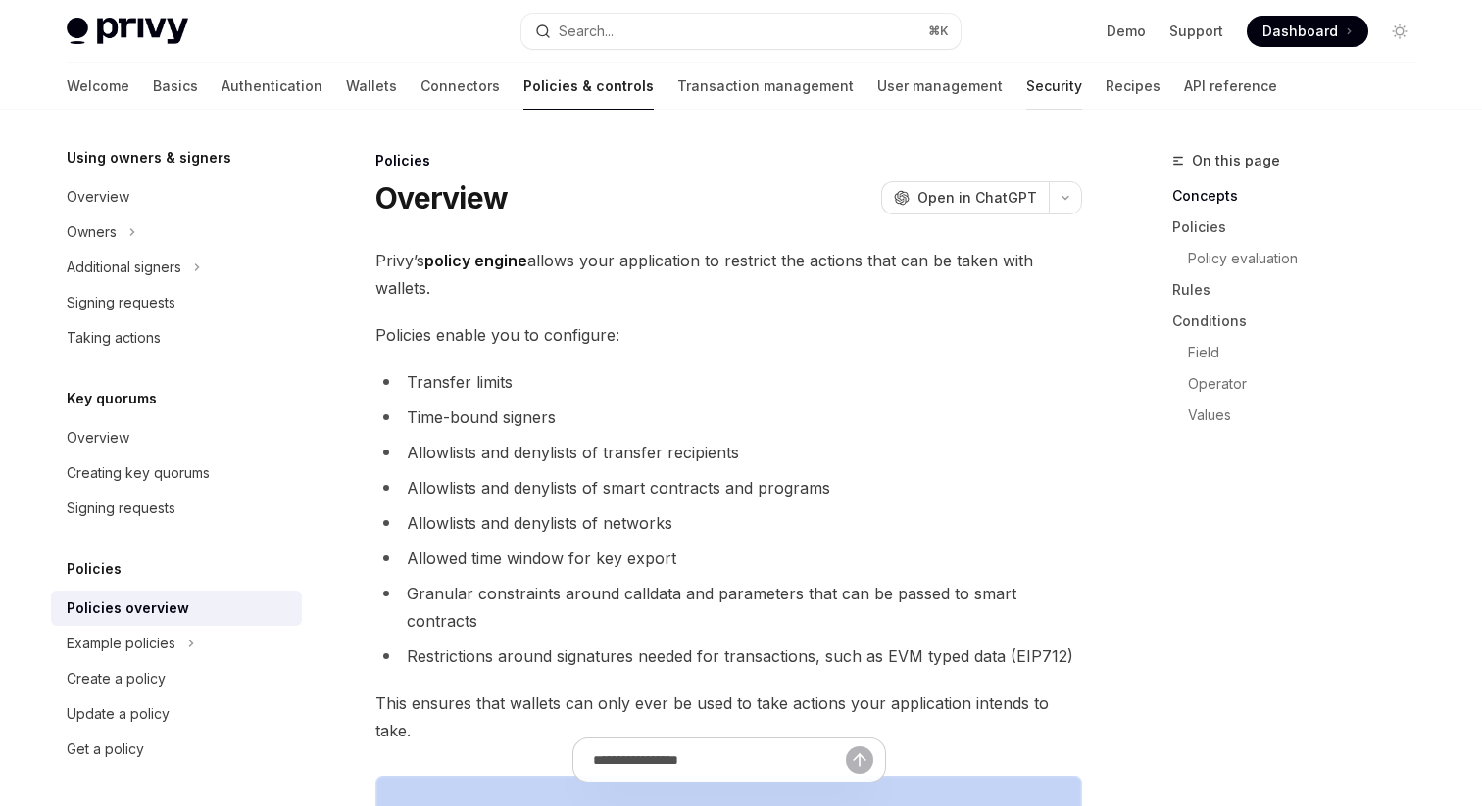
click at [1026, 80] on link "Security" at bounding box center [1054, 86] width 56 height 47
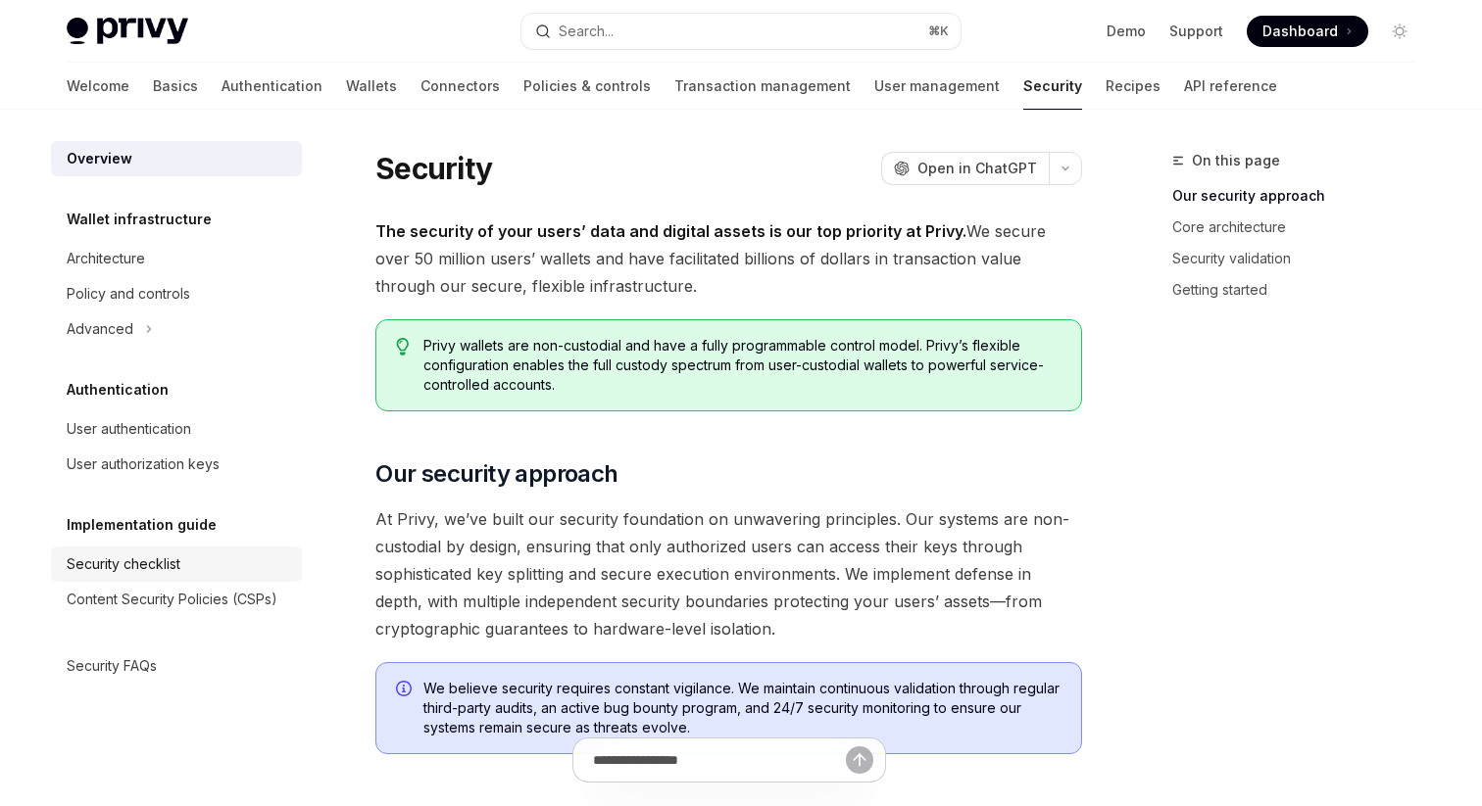
click at [158, 559] on div "Security checklist" at bounding box center [124, 565] width 114 height 24
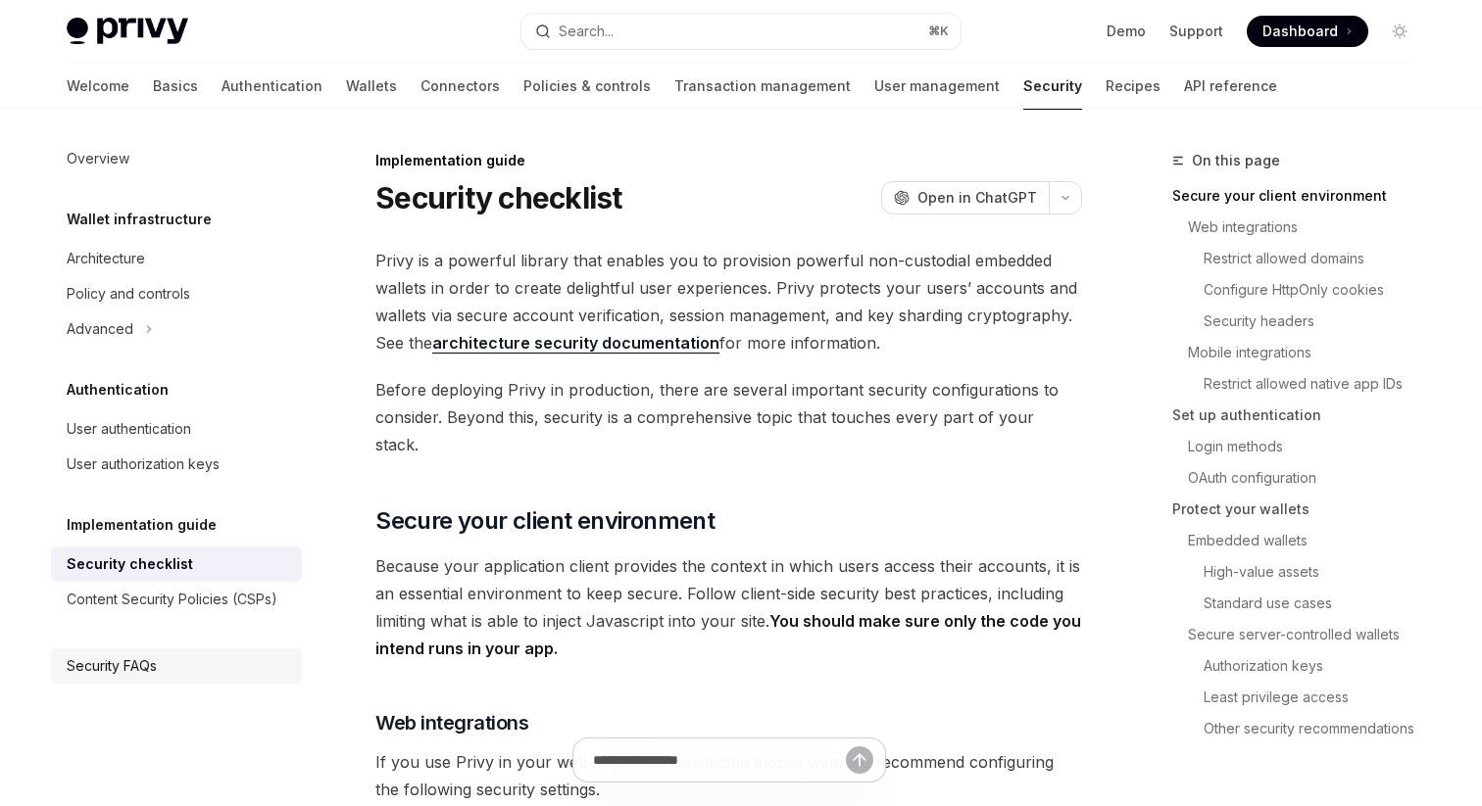
click at [135, 676] on div "Security FAQs" at bounding box center [112, 667] width 90 height 24
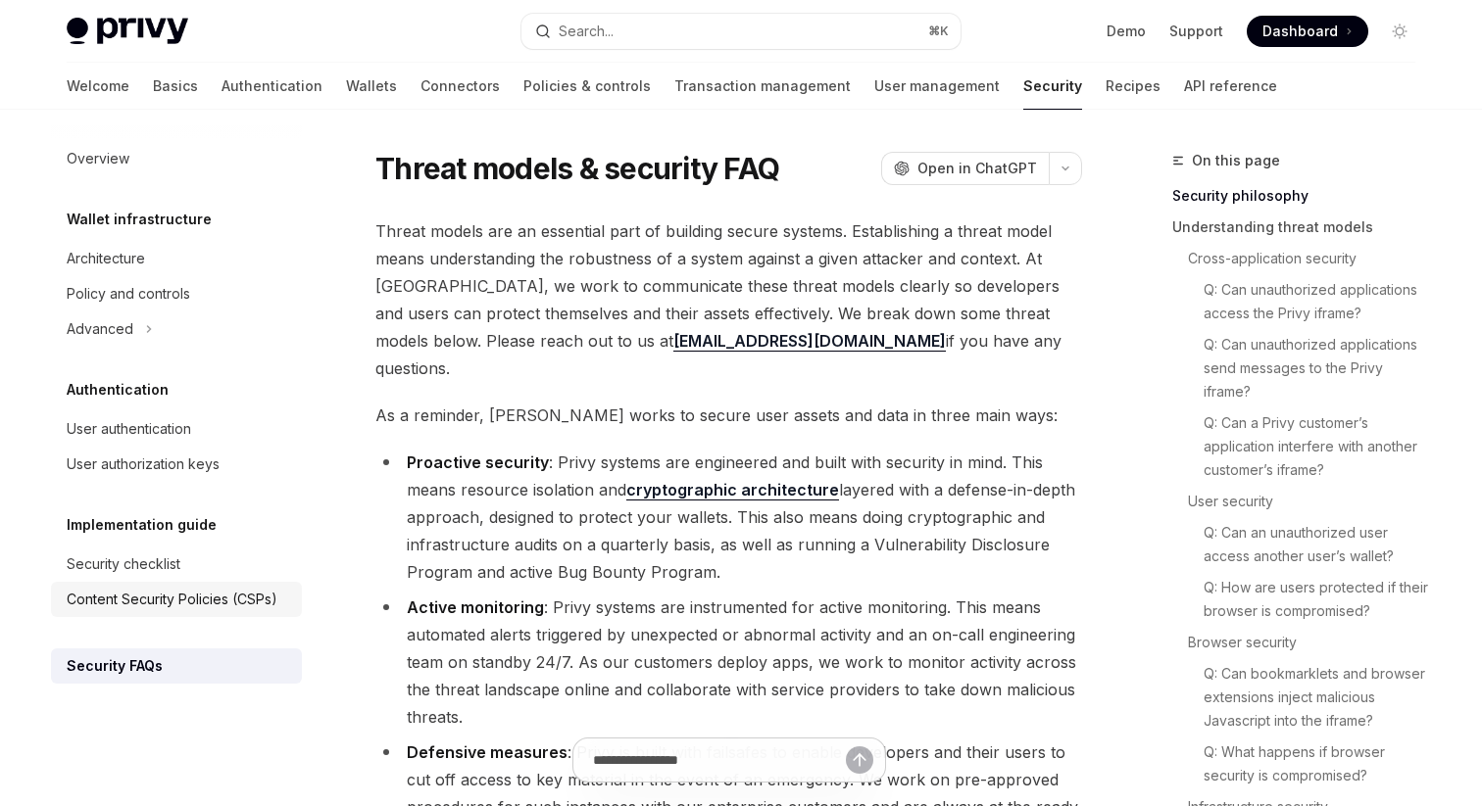
click at [188, 611] on link "Content Security Policies (CSPs)" at bounding box center [176, 599] width 251 height 35
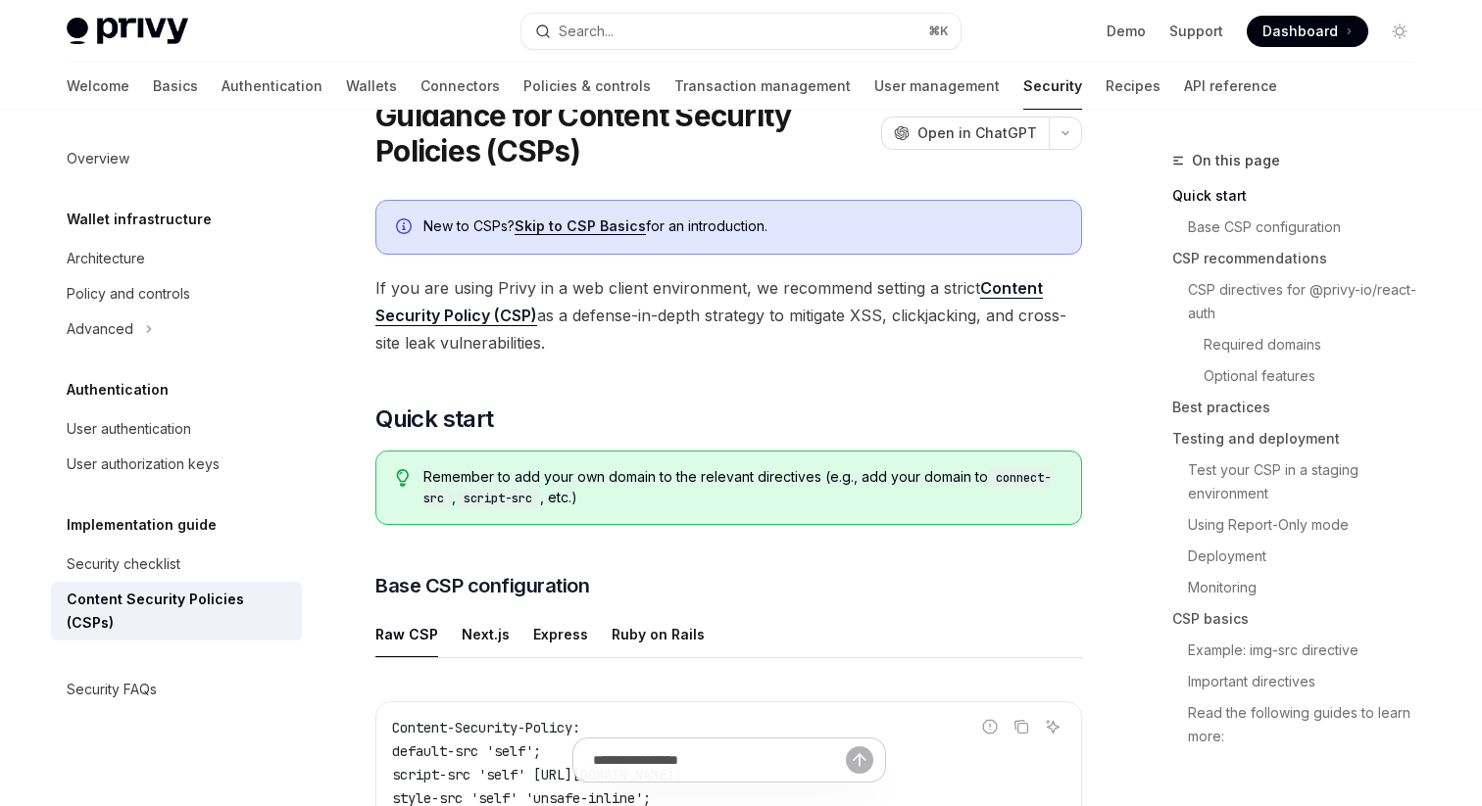
scroll to position [415, 0]
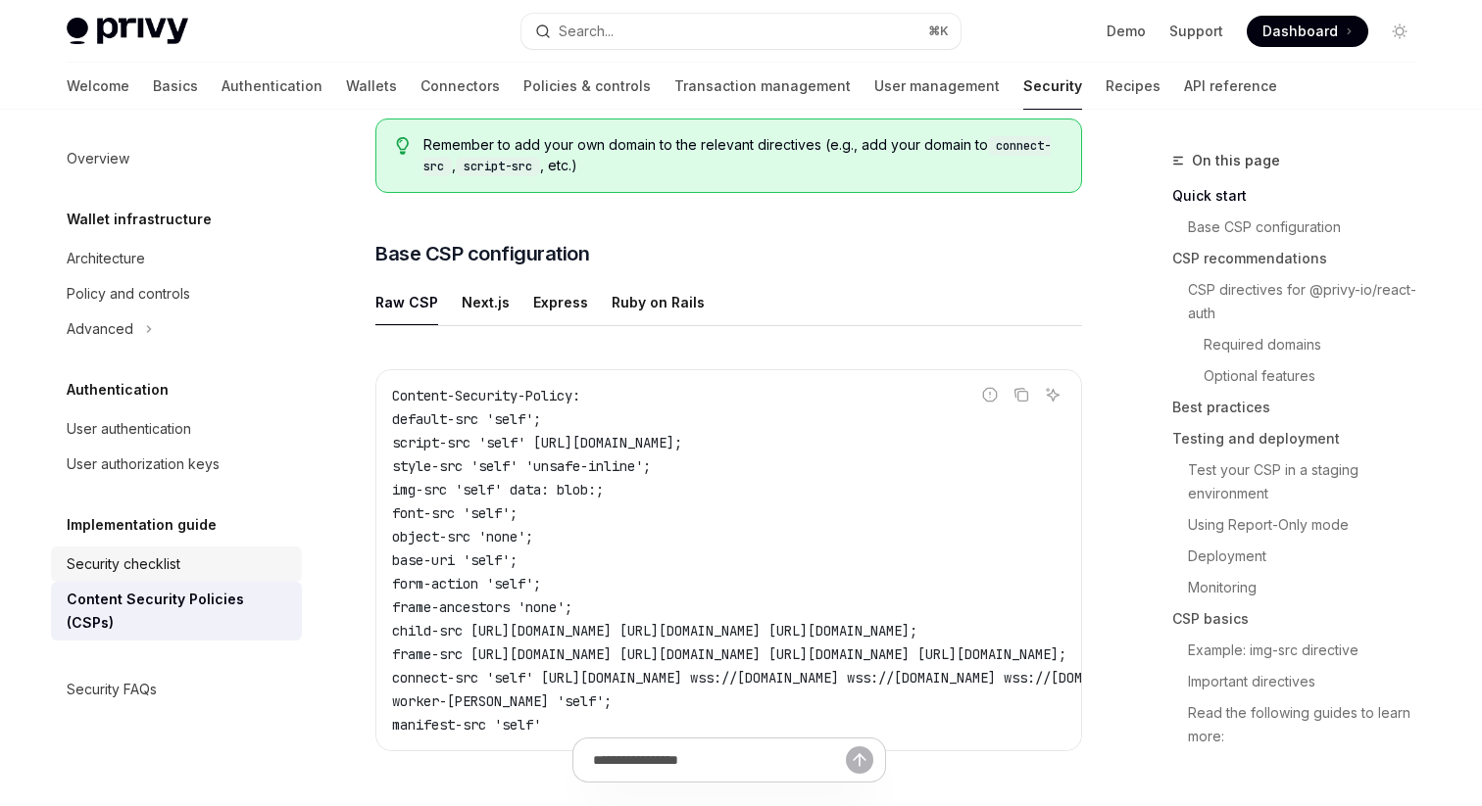
click at [146, 551] on link "Security checklist" at bounding box center [176, 564] width 251 height 35
type textarea "*"
